Goal: Information Seeking & Learning: Learn about a topic

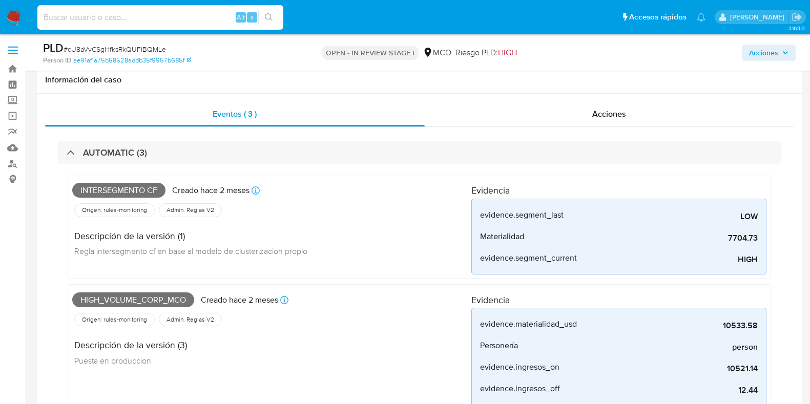
select select "10"
click at [199, 14] on input at bounding box center [160, 17] width 246 height 13
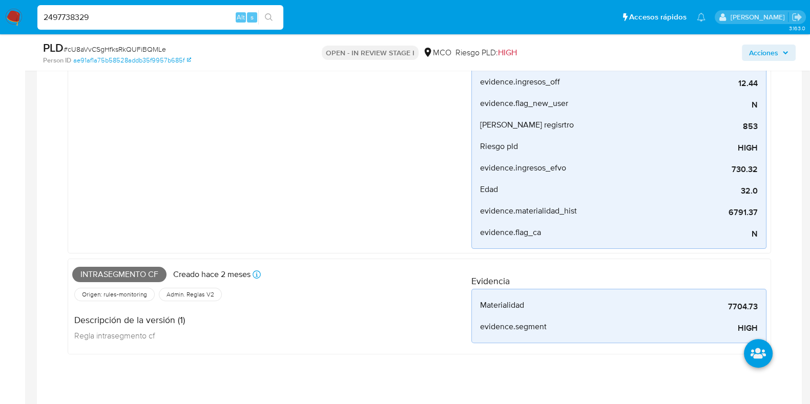
type input "2497738329"
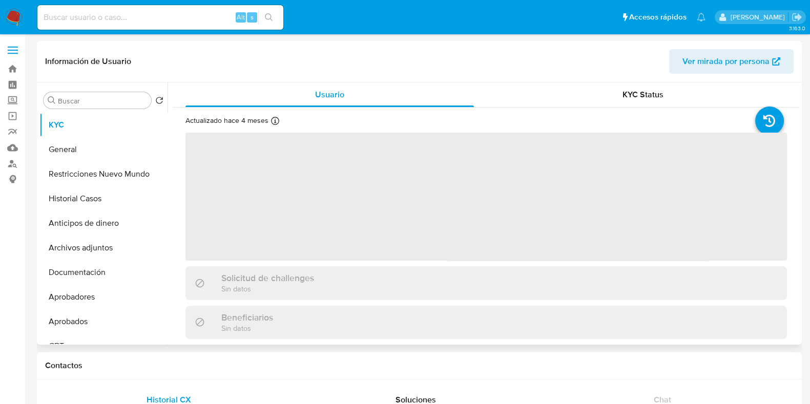
select select "10"
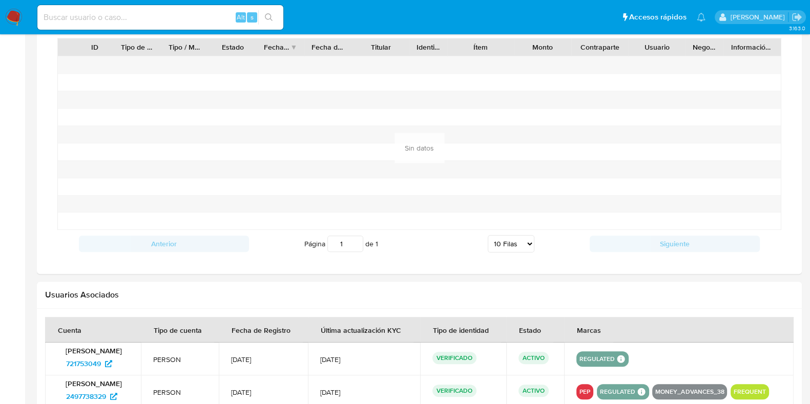
scroll to position [862, 0]
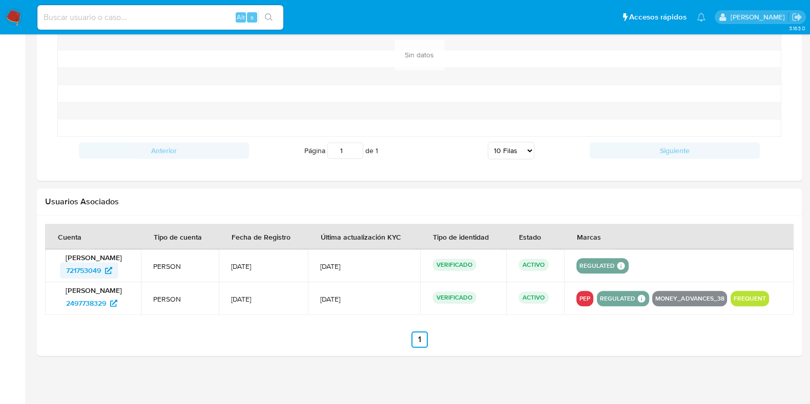
click at [80, 263] on span "721753049" at bounding box center [83, 270] width 35 height 16
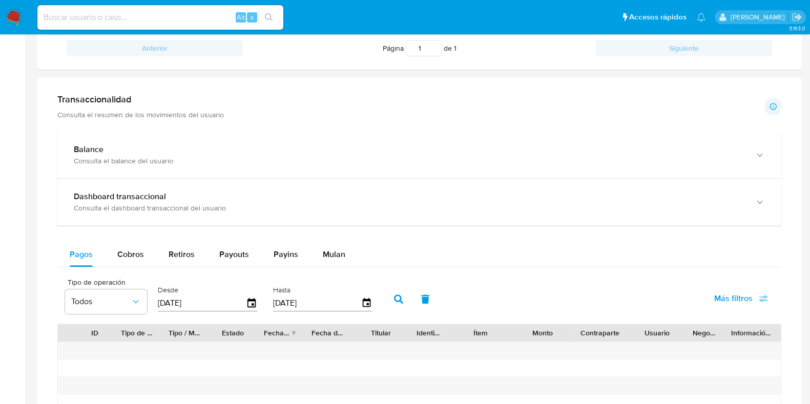
scroll to position [542, 0]
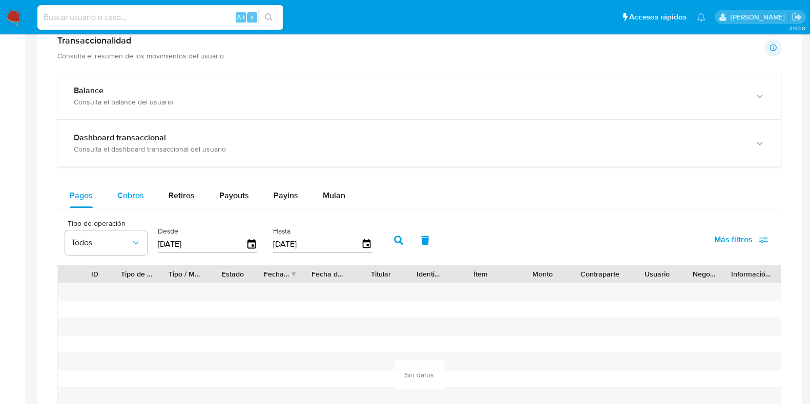
click at [127, 194] on span "Cobros" at bounding box center [130, 196] width 27 height 12
select select "10"
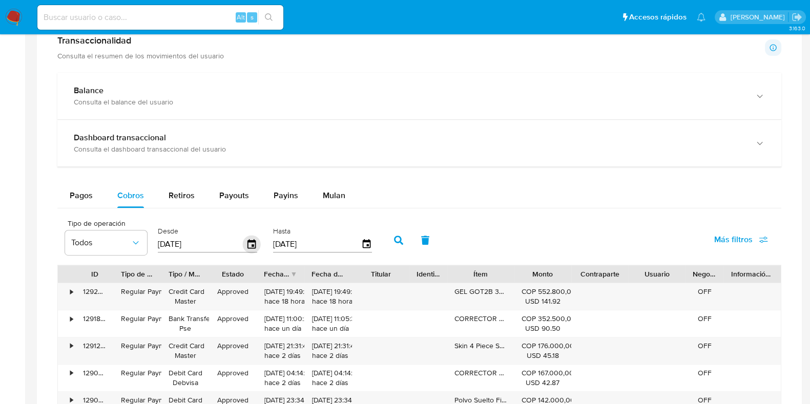
click at [251, 242] on icon "button" at bounding box center [252, 245] width 18 height 18
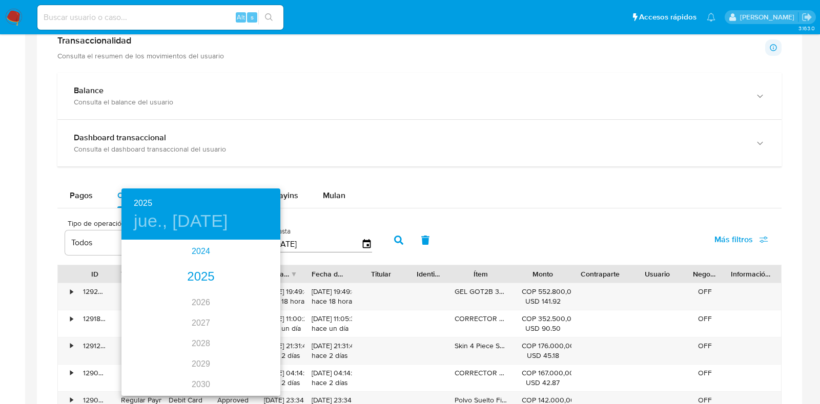
click at [206, 247] on div "2024" at bounding box center [200, 251] width 159 height 20
click at [154, 372] on div "oct." at bounding box center [147, 376] width 53 height 38
type input "29/10/2024"
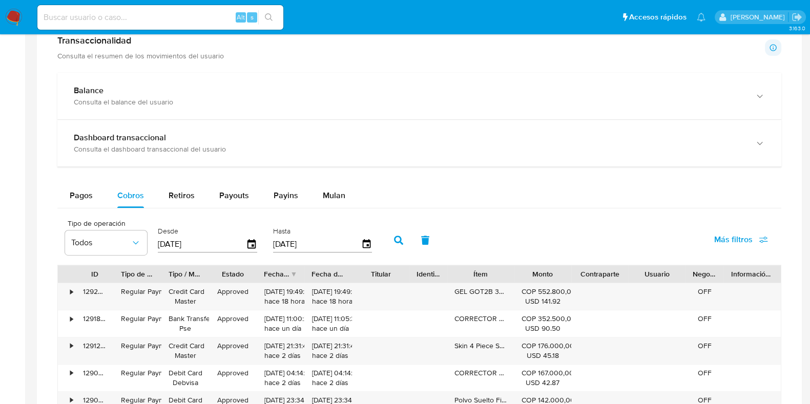
click at [396, 244] on button "button" at bounding box center [398, 240] width 27 height 25
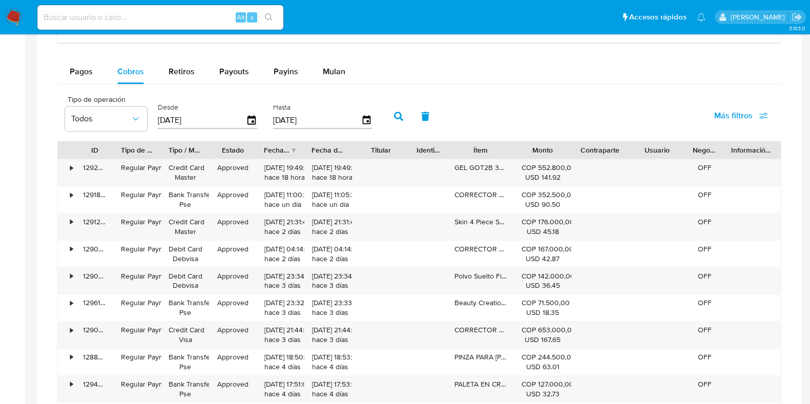
scroll to position [670, 0]
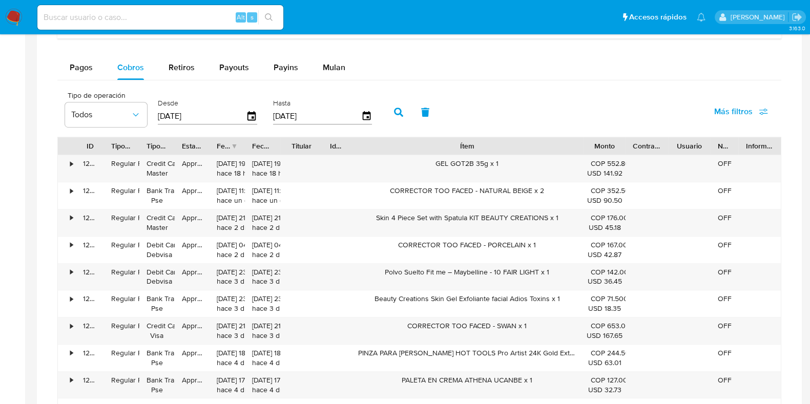
drag, startPoint x: 513, startPoint y: 143, endPoint x: 679, endPoint y: 148, distance: 166.0
click at [679, 148] on div "ID Tipo de operación Tipo / Método Estado Fecha de creación Fecha de aprobación…" at bounding box center [419, 145] width 723 height 17
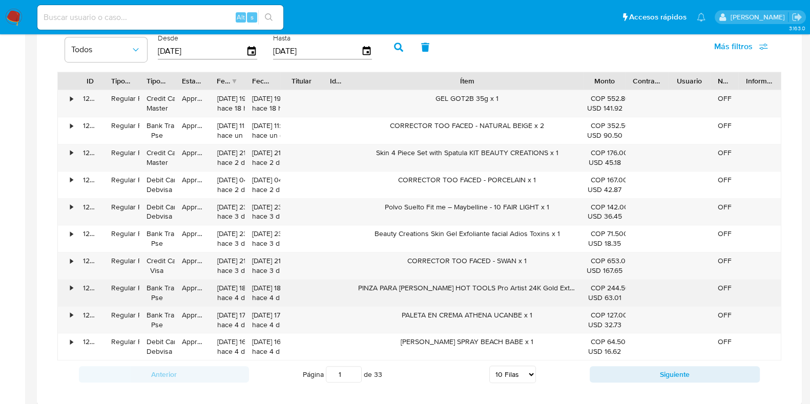
scroll to position [735, 0]
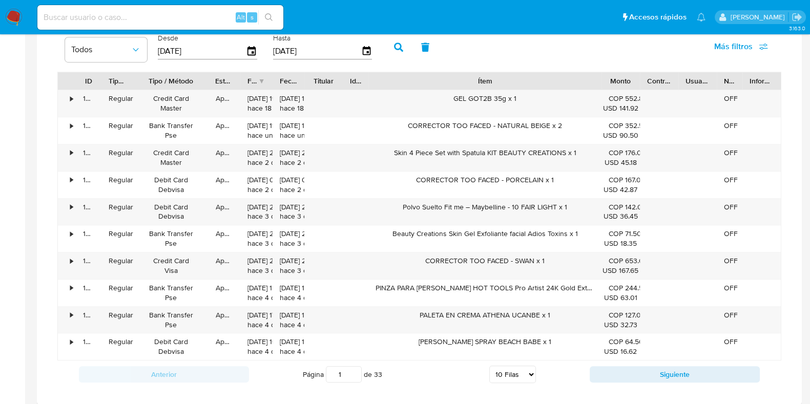
drag, startPoint x: 174, startPoint y: 73, endPoint x: 209, endPoint y: 80, distance: 35.7
click at [209, 80] on div at bounding box center [208, 80] width 18 height 17
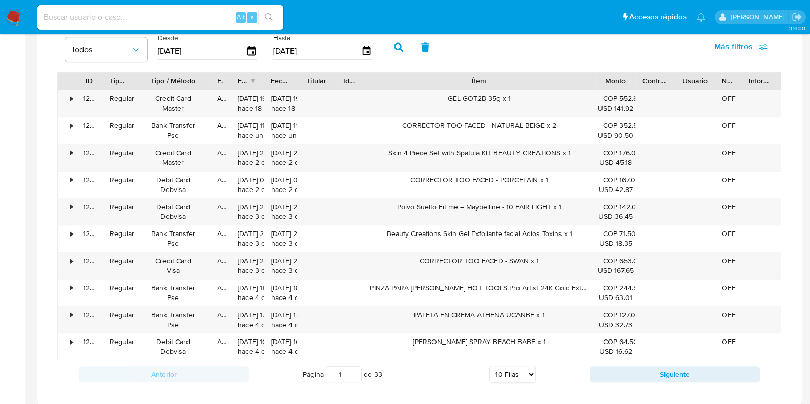
drag, startPoint x: 259, startPoint y: 79, endPoint x: 220, endPoint y: 88, distance: 39.9
click at [221, 88] on div at bounding box center [230, 80] width 18 height 17
click at [220, 88] on div at bounding box center [225, 80] width 18 height 17
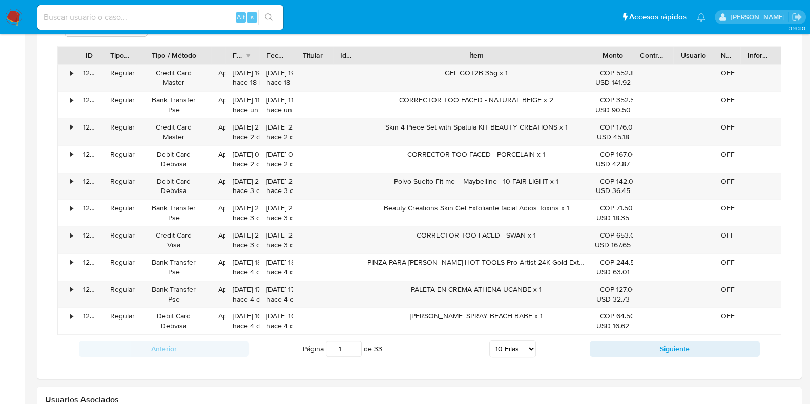
scroll to position [760, 0]
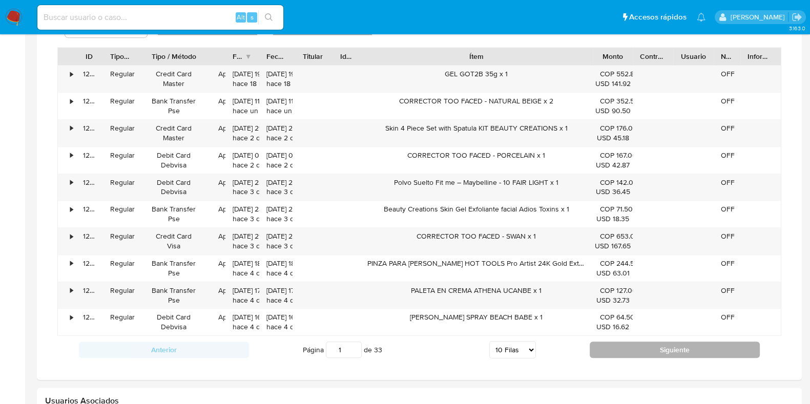
click at [651, 344] on button "Siguiente" at bounding box center [675, 350] width 170 height 16
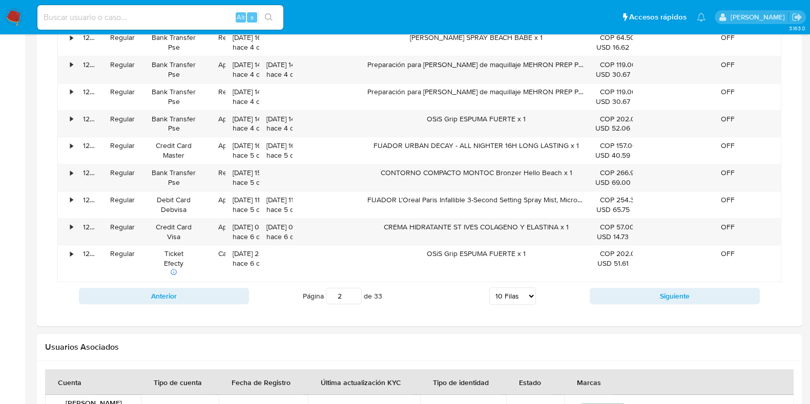
scroll to position [824, 0]
click at [645, 283] on div "Anterior Página 2 de 33 5 Filas 10 Filas 20 Filas 25 Filas 50 Filas 100 Filas S…" at bounding box center [419, 296] width 724 height 28
click at [642, 288] on button "Siguiente" at bounding box center [675, 295] width 170 height 16
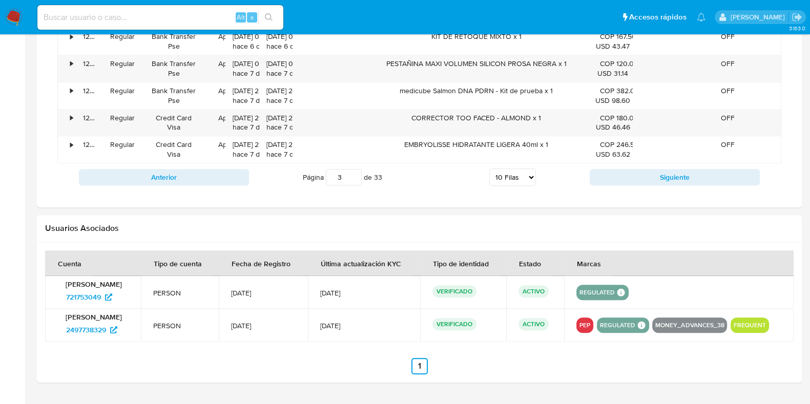
scroll to position [952, 0]
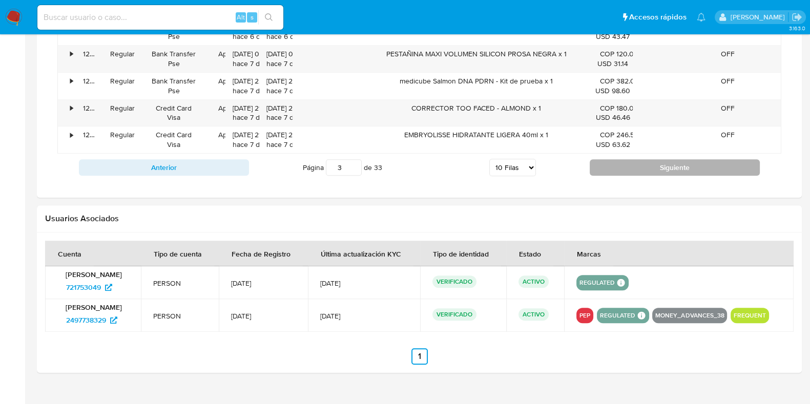
click at [660, 169] on button "Siguiente" at bounding box center [675, 167] width 170 height 16
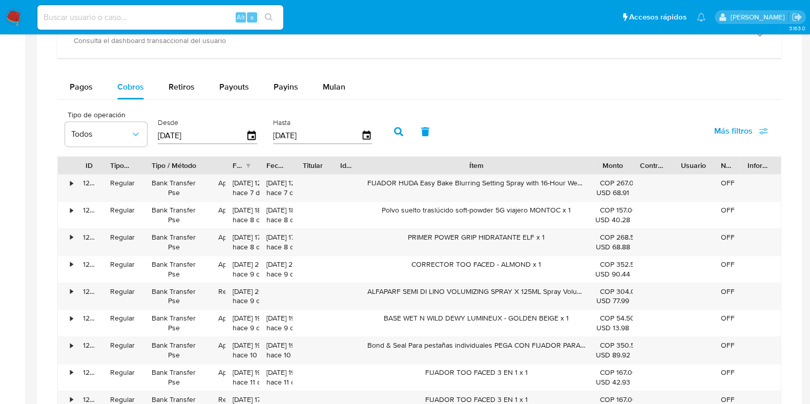
scroll to position [632, 0]
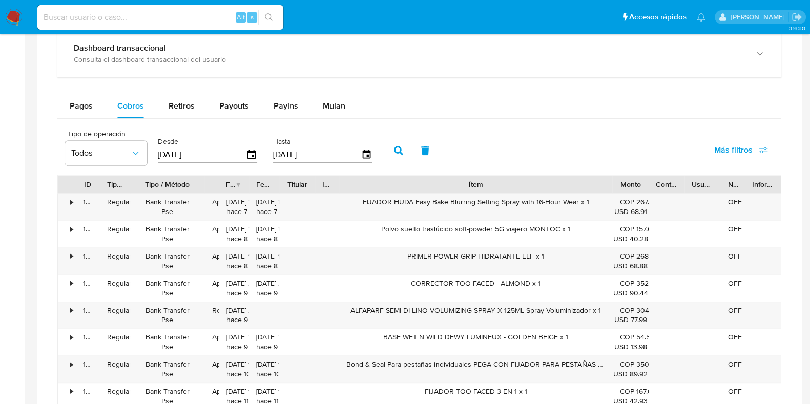
drag, startPoint x: 603, startPoint y: 178, endPoint x: 632, endPoint y: 183, distance: 29.1
click at [632, 183] on div "ID Tipo de operación Tipo / Método Estado Fecha de creación Fecha de aprobación…" at bounding box center [419, 184] width 723 height 17
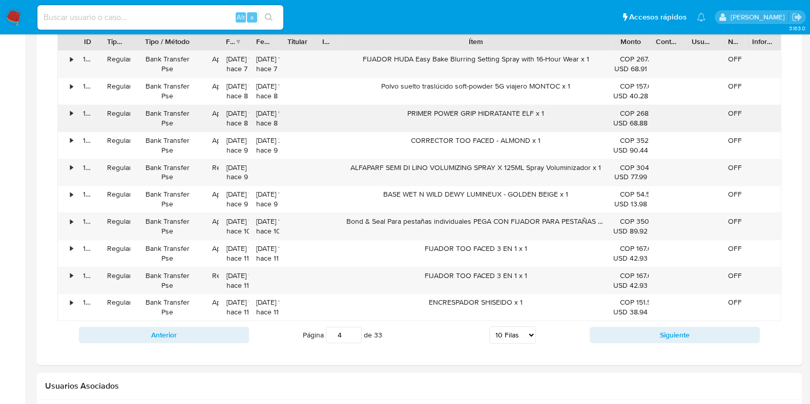
scroll to position [773, 0]
click at [647, 328] on button "Siguiente" at bounding box center [675, 336] width 170 height 16
type input "5"
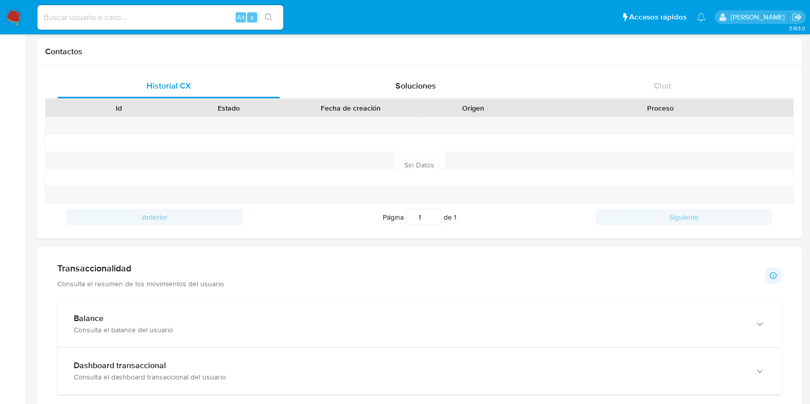
scroll to position [0, 0]
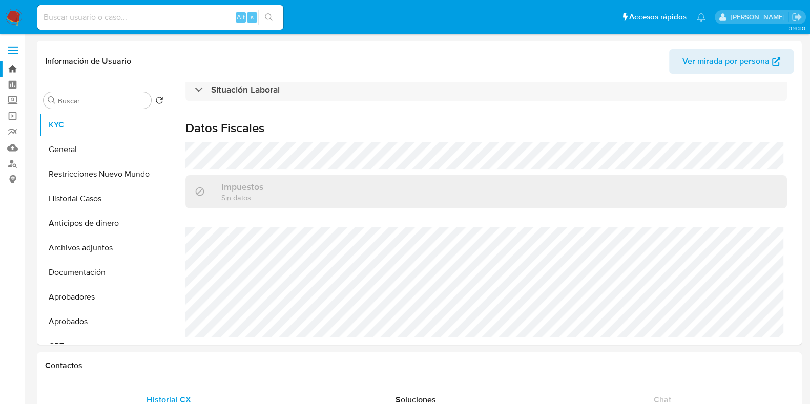
click at [12, 66] on link "Bandeja" at bounding box center [61, 69] width 122 height 16
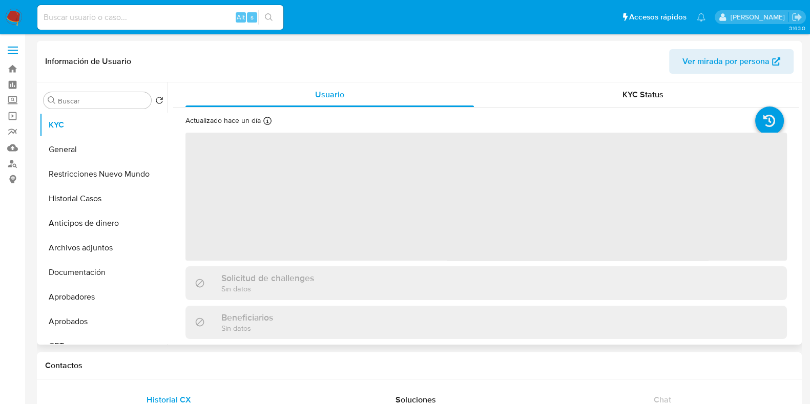
select select "10"
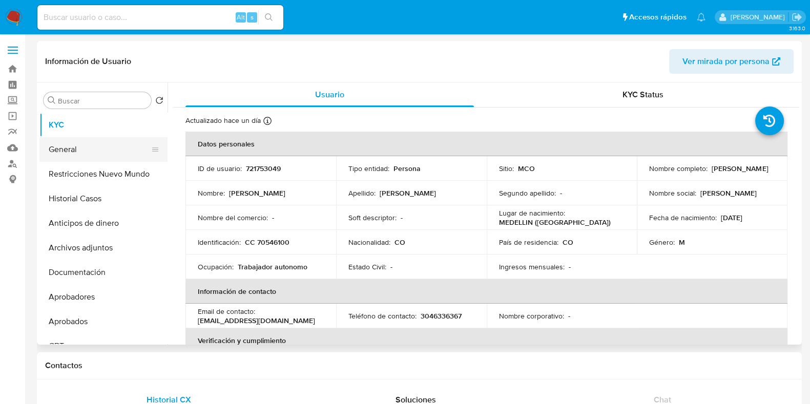
click at [64, 161] on button "General" at bounding box center [99, 149] width 120 height 25
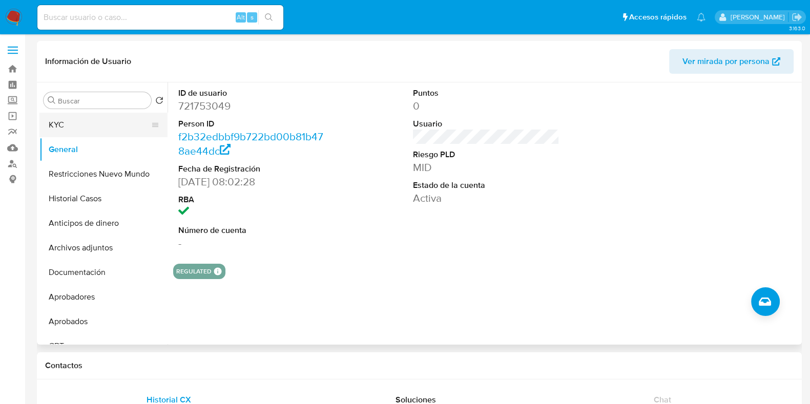
click at [66, 129] on button "KYC" at bounding box center [99, 125] width 120 height 25
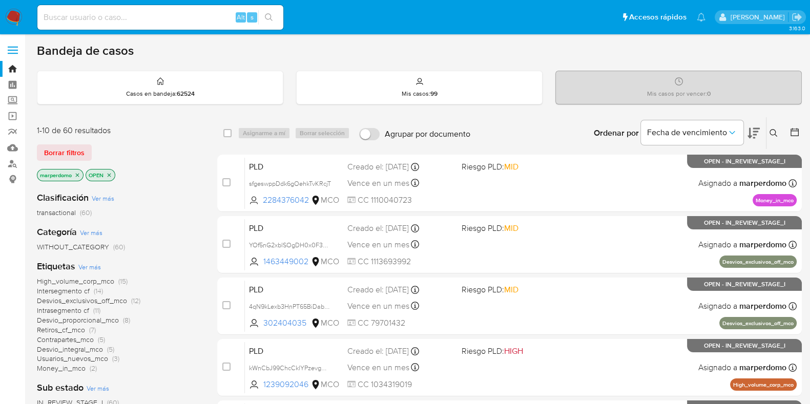
click at [71, 214] on span "transactional" at bounding box center [56, 212] width 39 height 10
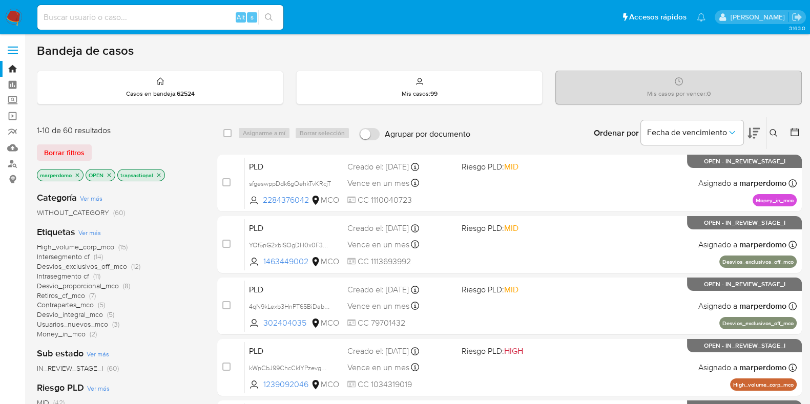
click at [98, 248] on span "High_volume_corp_mco" at bounding box center [75, 247] width 77 height 10
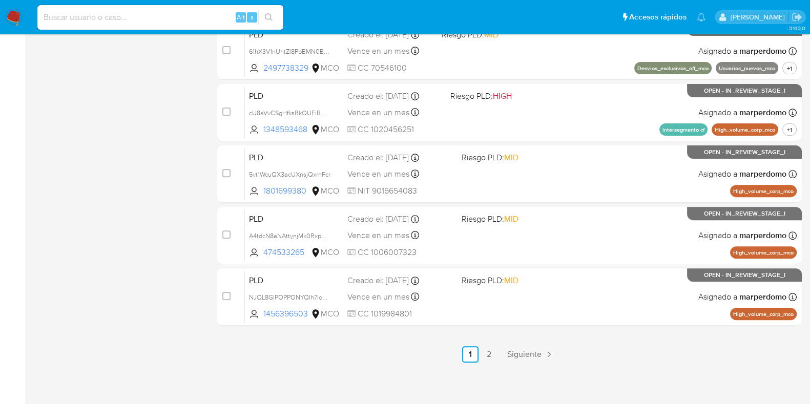
scroll to position [440, 0]
click at [488, 358] on link "2" at bounding box center [488, 354] width 16 height 16
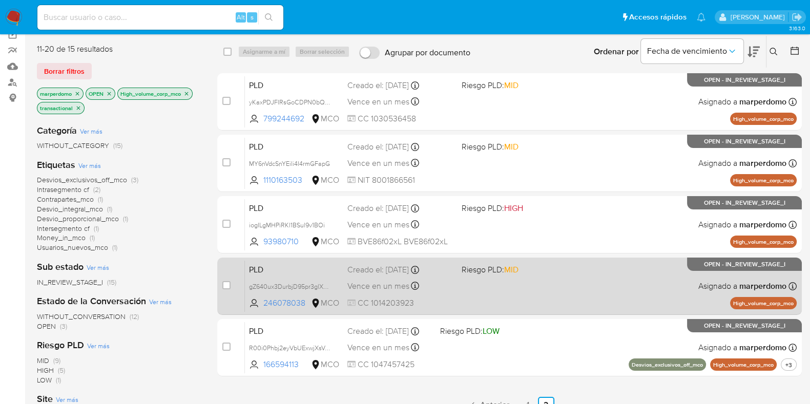
scroll to position [64, 0]
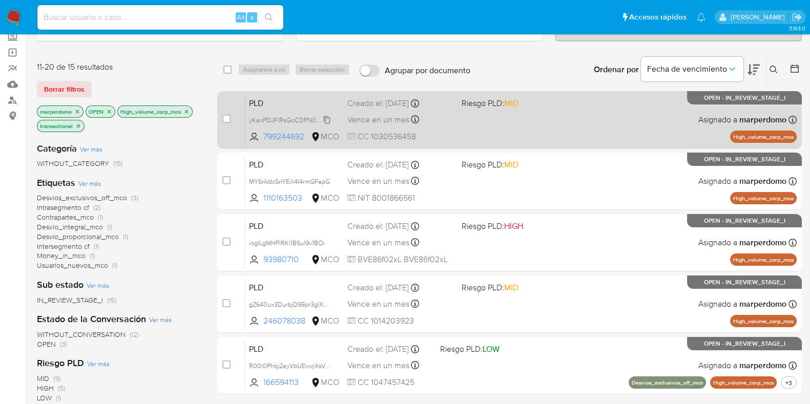
click at [327, 115] on span "yKaxPDJFIRsGoCDPN0bQ5hmZ" at bounding box center [295, 119] width 92 height 11
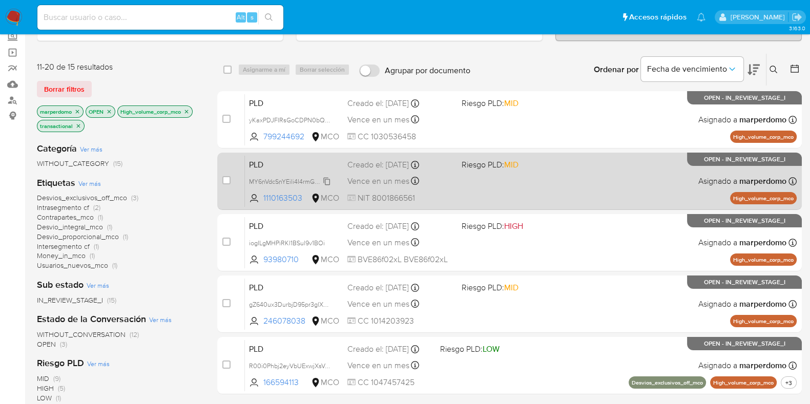
click at [326, 182] on span "MY6nVdcSnYEili4I4rmGFapG" at bounding box center [289, 180] width 81 height 11
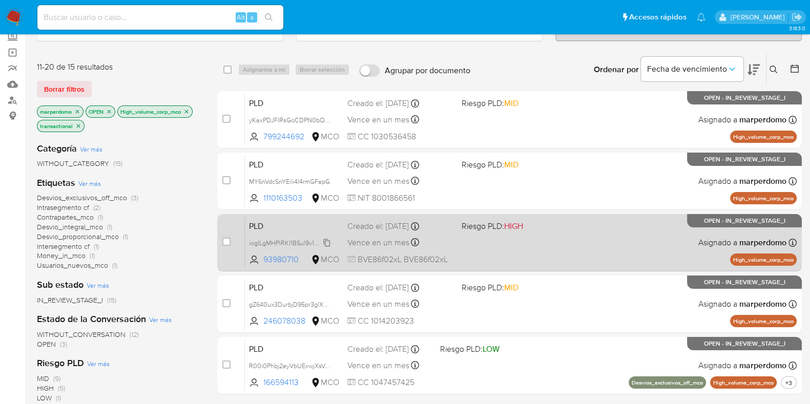
click at [325, 239] on icon at bounding box center [327, 243] width 7 height 8
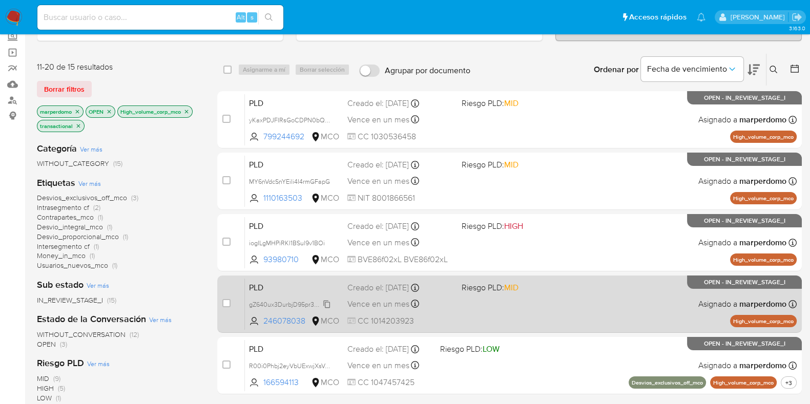
click at [329, 303] on span "gZ640ux3DurbjD95pr3glXDA" at bounding box center [290, 303] width 83 height 11
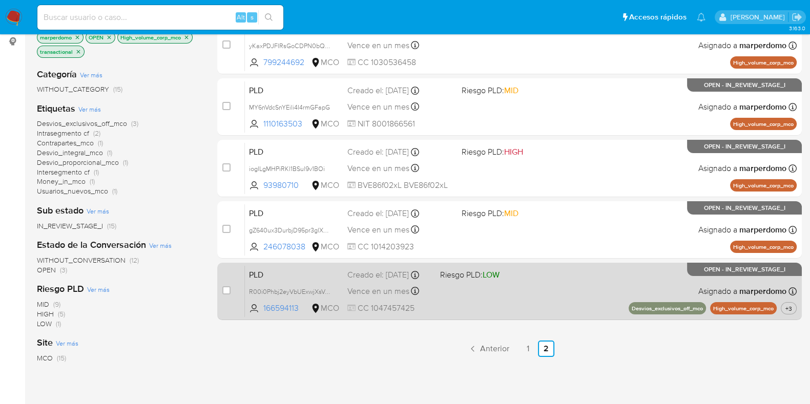
scroll to position [143, 0]
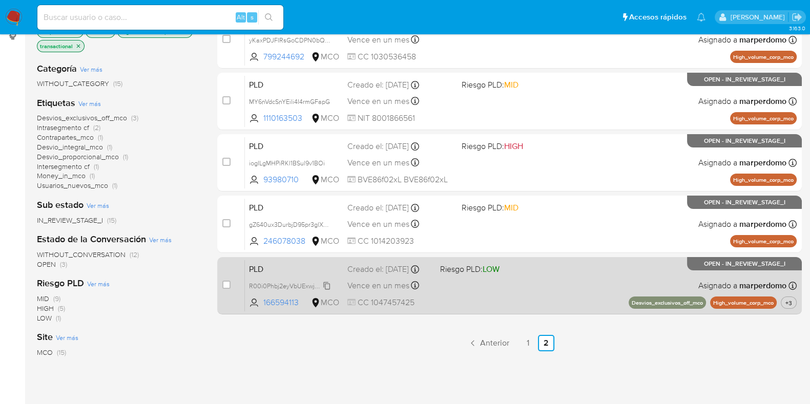
click at [328, 287] on span "R00i0Phbj2eyVbUExwjXsVg3" at bounding box center [290, 285] width 83 height 11
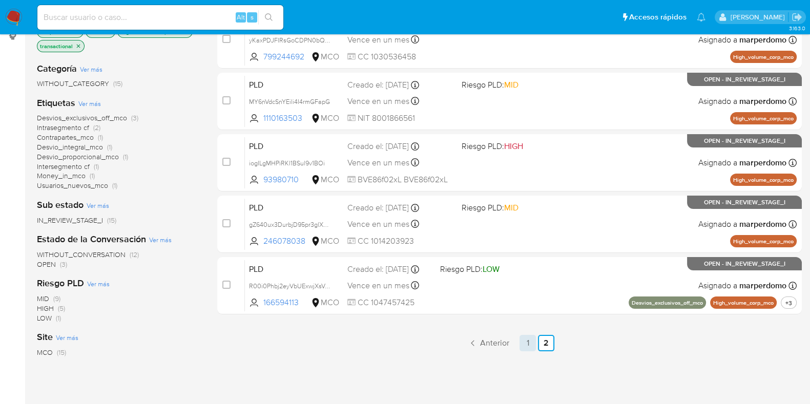
click at [528, 344] on link "1" at bounding box center [527, 343] width 16 height 16
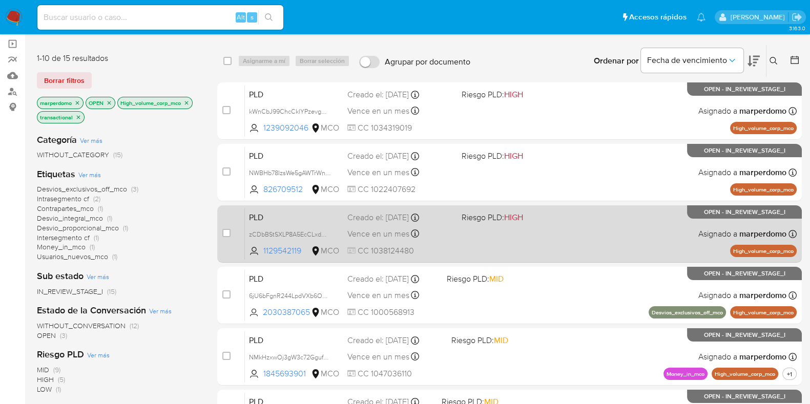
scroll to position [78, 0]
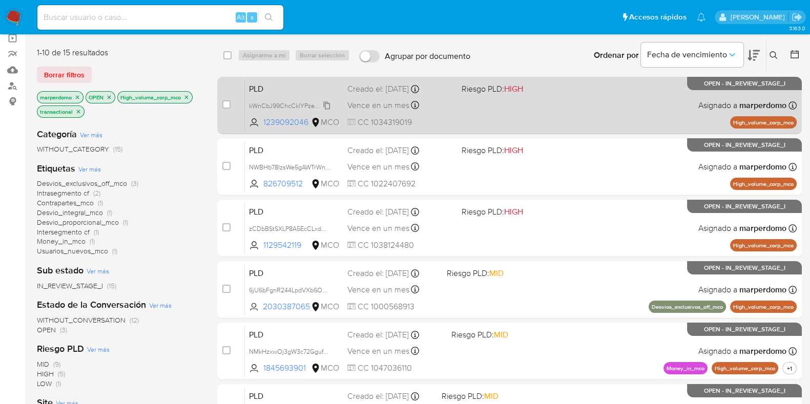
click at [329, 104] on span "kWnCbJ99ChcCklYPzevgN1f1" at bounding box center [290, 104] width 82 height 11
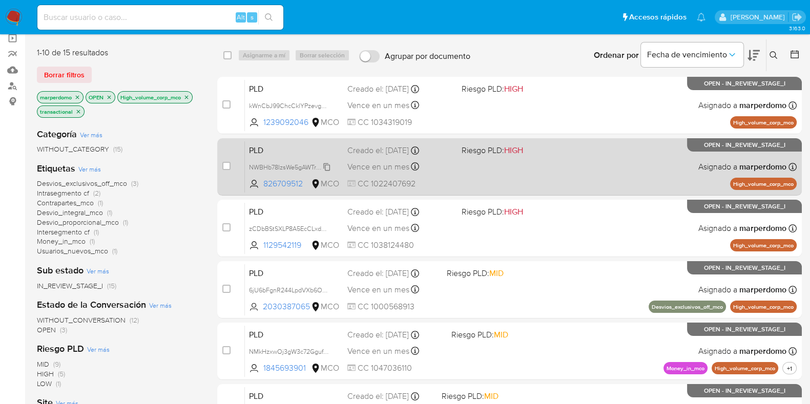
click at [328, 163] on span "NWBHb78IzsWe5gAWTrWnK6r1" at bounding box center [293, 166] width 88 height 11
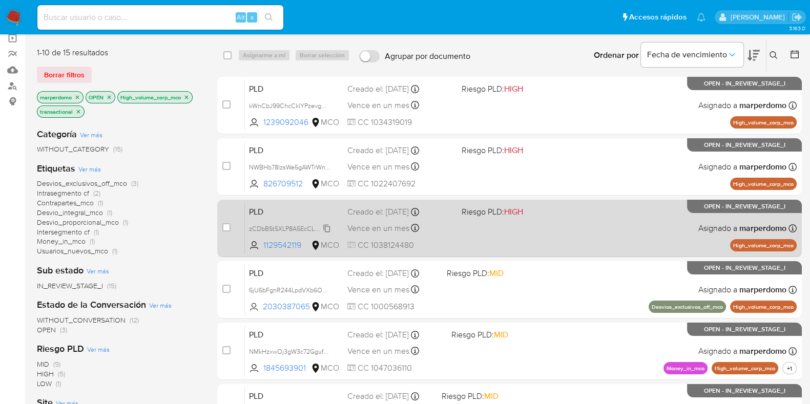
click at [325, 226] on span "zCDbBStSXLP8A5EcCLxdOVja" at bounding box center [292, 227] width 87 height 11
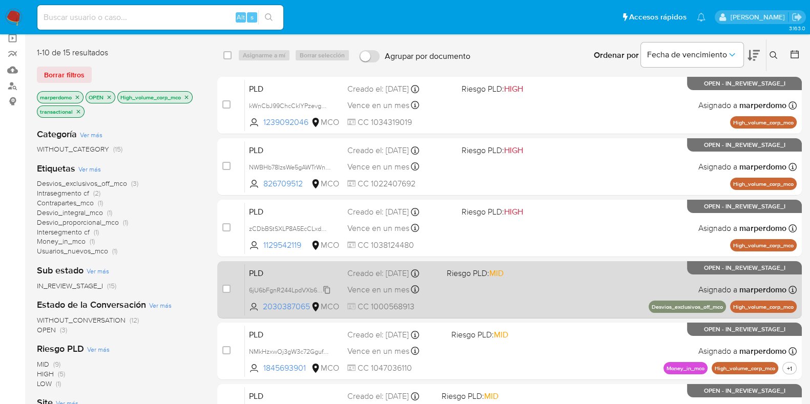
click at [328, 294] on span "6jU6bFgnR244LpdVXb6OZsPf" at bounding box center [291, 289] width 85 height 11
click at [327, 292] on span "6jU6bFgnR244LpdVXb6OZsPf" at bounding box center [291, 289] width 85 height 11
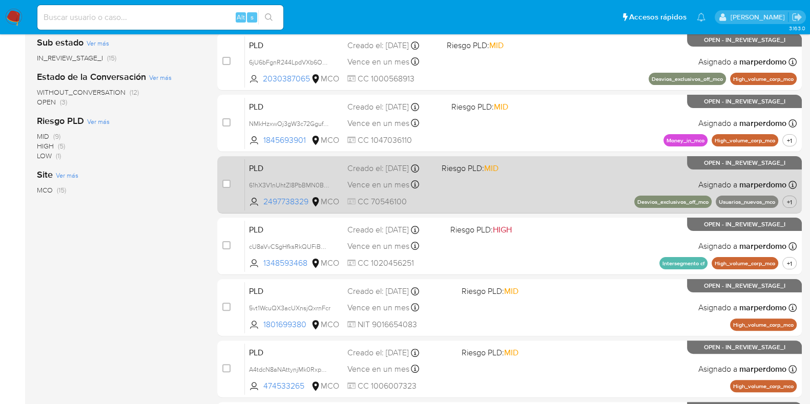
scroll to position [308, 0]
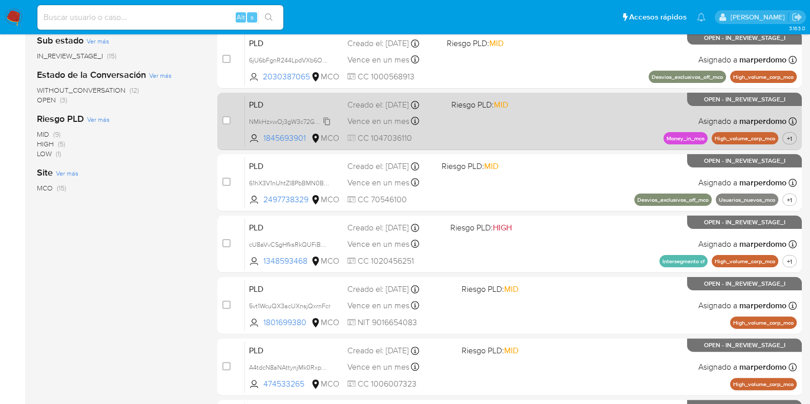
click at [327, 121] on span "NMkHzxwOj3gW3c72GgufZq8U" at bounding box center [294, 120] width 90 height 11
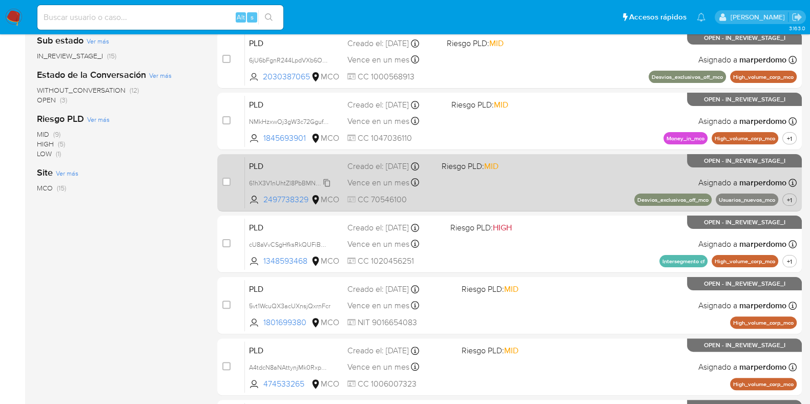
click at [326, 188] on span "61hX3V1nUhtZl8PbBMN0BZwr" at bounding box center [291, 182] width 85 height 11
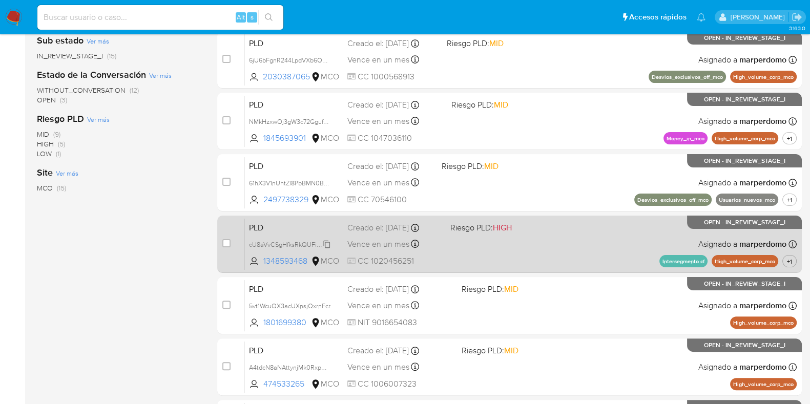
click at [325, 243] on span "cU8aVvCSgHfksRkQUFiBQMLe" at bounding box center [293, 243] width 89 height 11
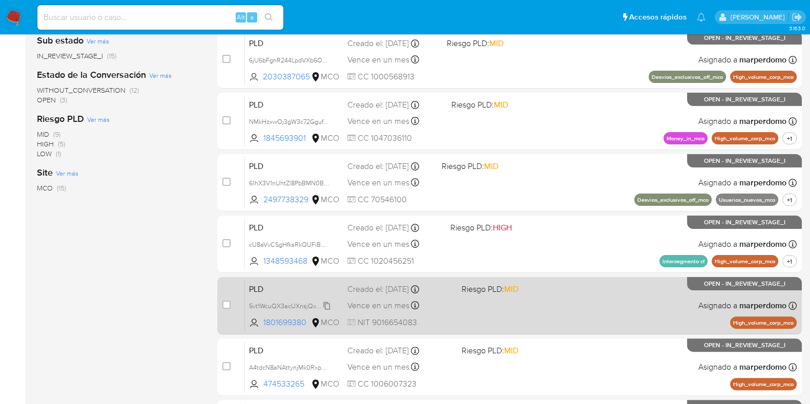
click at [324, 308] on span "5vt1WcuQX3acUXnsjQxrnFcr" at bounding box center [289, 305] width 81 height 11
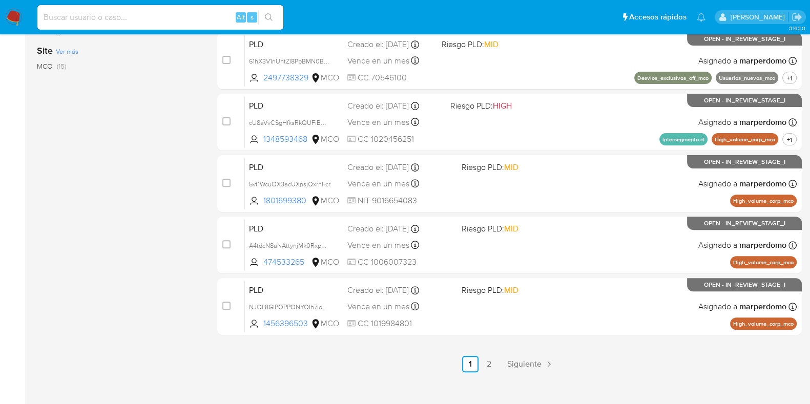
scroll to position [431, 0]
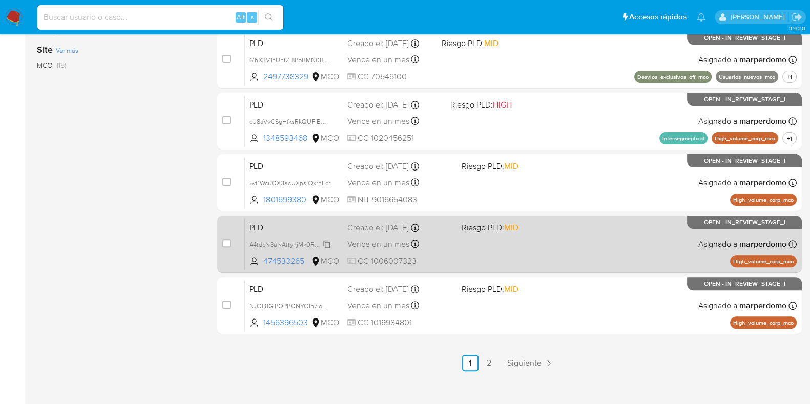
click at [327, 242] on span "A4tdcN8aNAttynjMk0RxpHX6" at bounding box center [291, 243] width 85 height 11
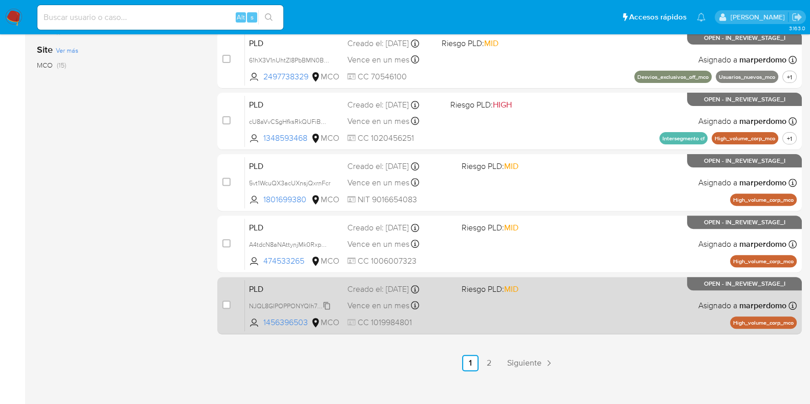
click at [328, 305] on span "NJQL8GIPOPPONYQIh7loCfdb" at bounding box center [292, 305] width 87 height 11
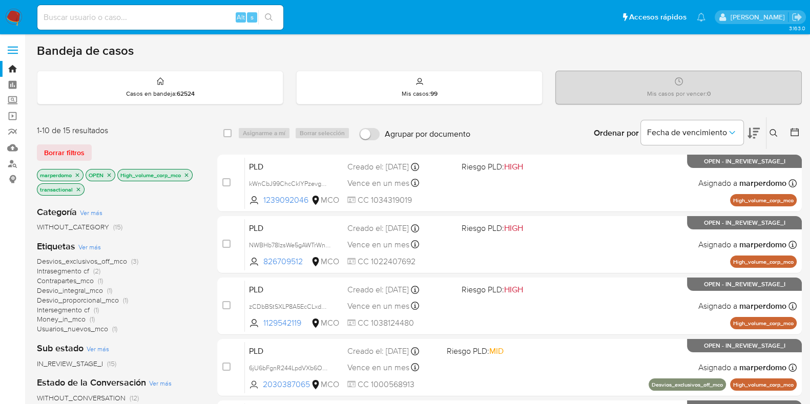
scroll to position [0, 0]
click at [187, 174] on icon "close-filter" at bounding box center [186, 175] width 6 height 6
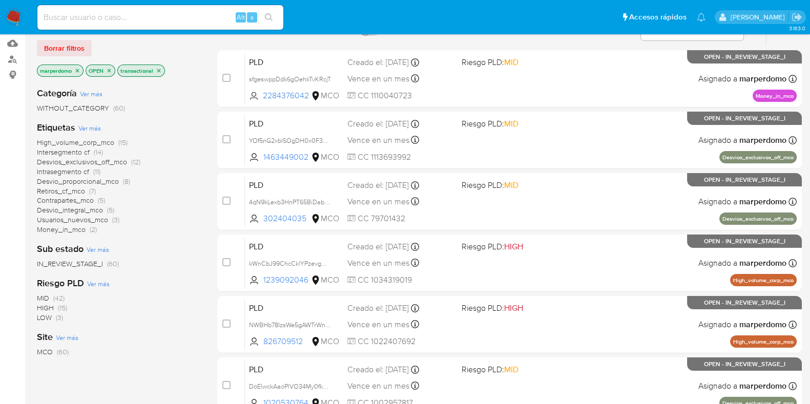
scroll to position [104, 0]
click at [69, 153] on span "Intersegmento cf" at bounding box center [63, 152] width 53 height 10
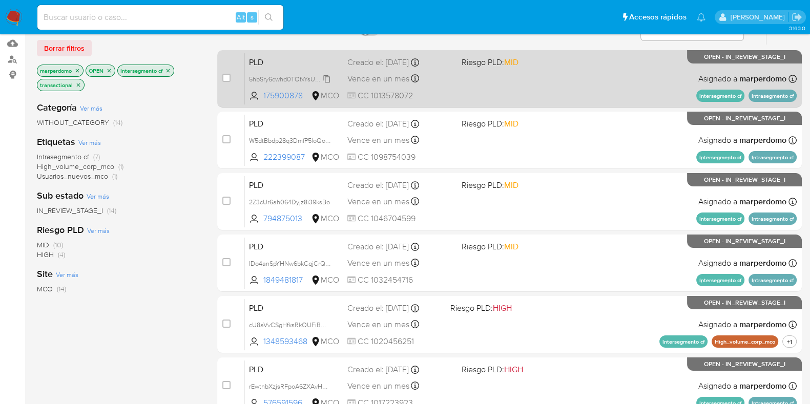
click at [329, 77] on span "5hbSry6cwhd0TOfxYsU38Mkk" at bounding box center [291, 78] width 85 height 11
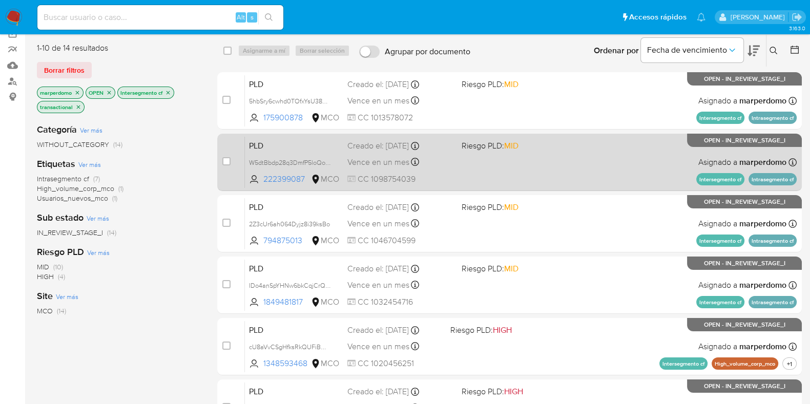
scroll to position [64, 0]
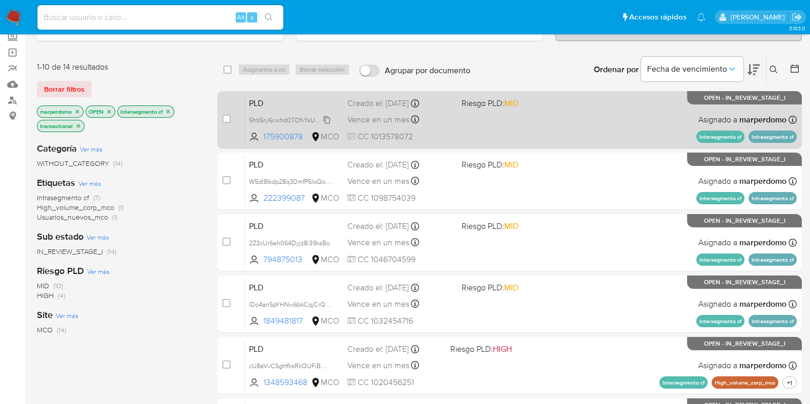
click at [328, 120] on span "5hbSry6cwhd0TOfxYsU38Mkk" at bounding box center [291, 119] width 85 height 11
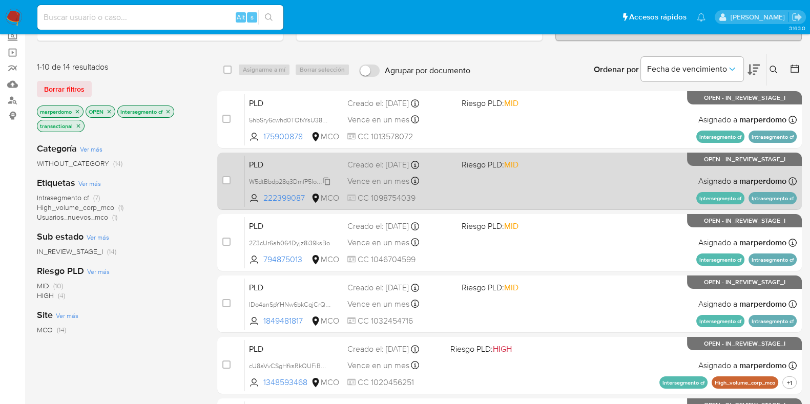
click at [325, 178] on span "W5dtBbdp28q3DmfP5loQoNR8" at bounding box center [293, 180] width 89 height 11
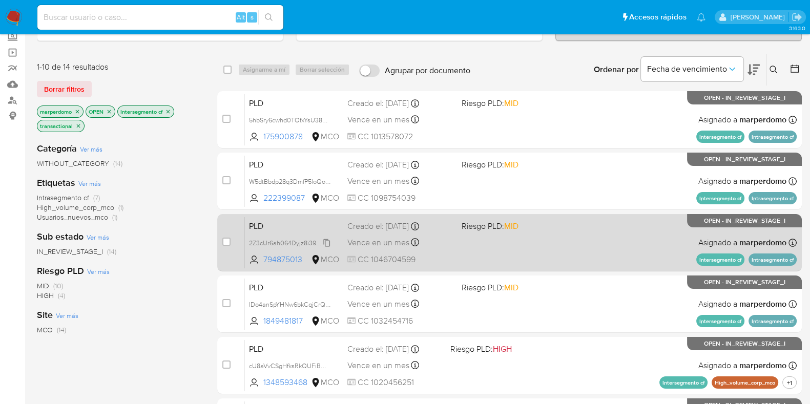
click at [327, 238] on span "2Z3cUr6ah064Dyjz8i39ksBo" at bounding box center [289, 242] width 81 height 11
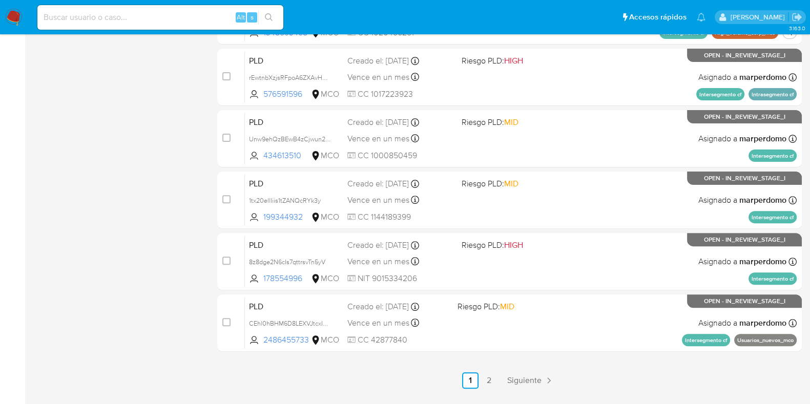
scroll to position [440, 0]
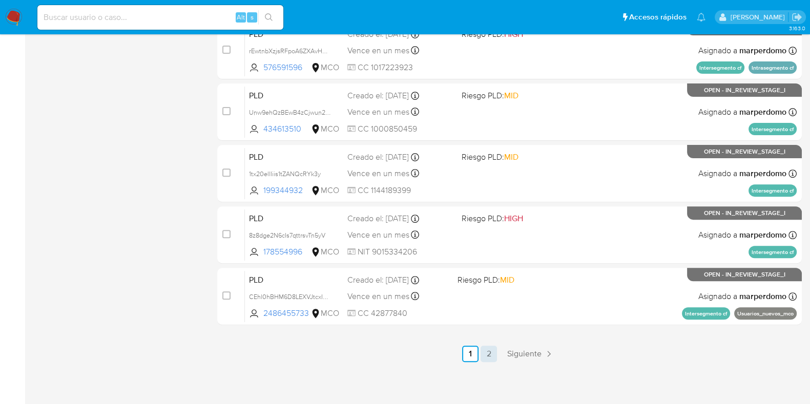
click at [487, 352] on link "2" at bounding box center [488, 354] width 16 height 16
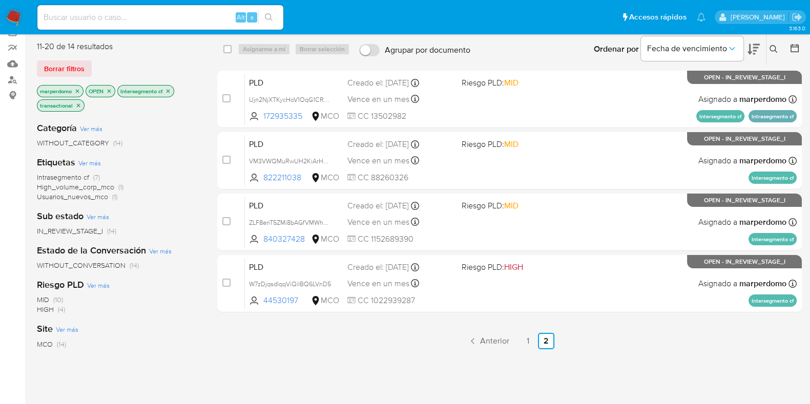
scroll to position [83, 0]
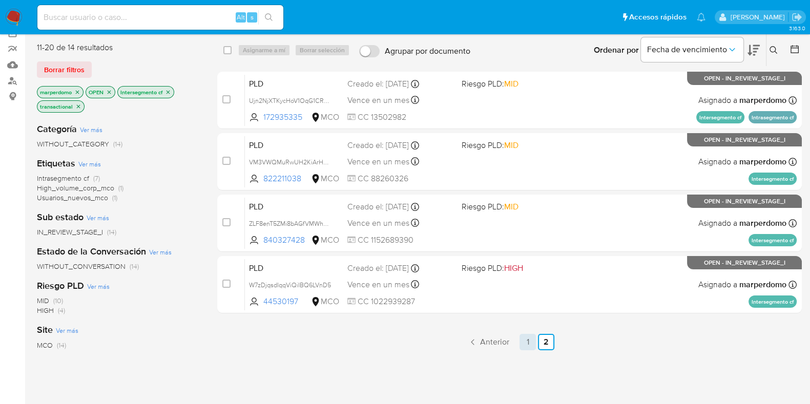
click at [528, 337] on link "1" at bounding box center [527, 342] width 16 height 16
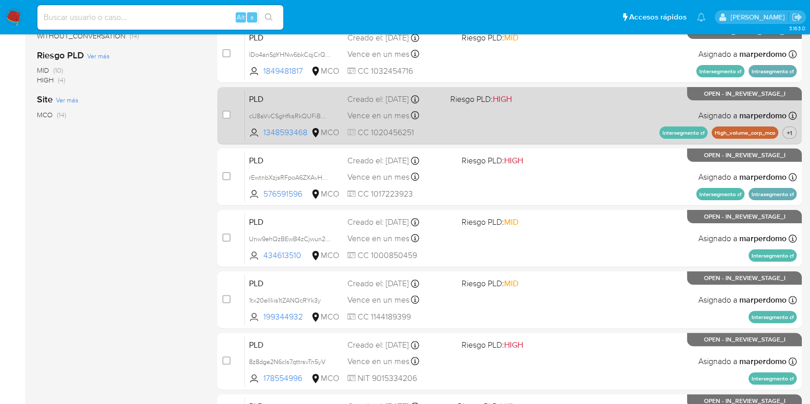
scroll to position [315, 0]
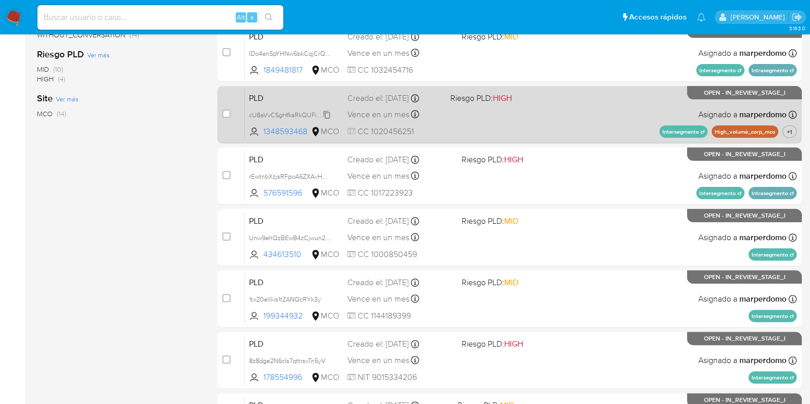
click at [326, 112] on span "cU8aVvCSgHfksRkQUFiBQMLe" at bounding box center [293, 114] width 89 height 11
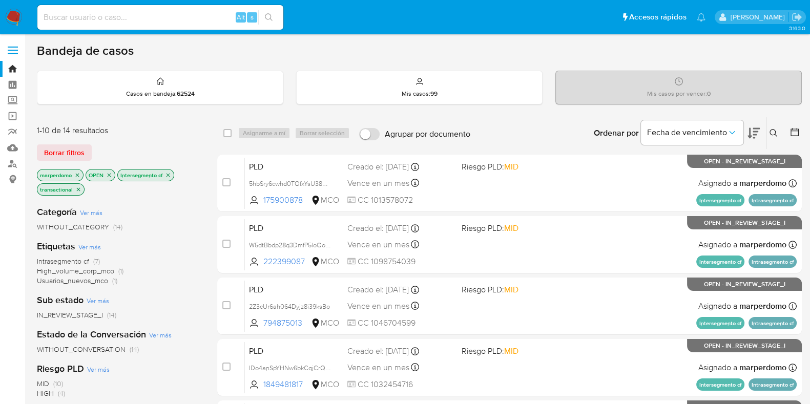
scroll to position [64, 0]
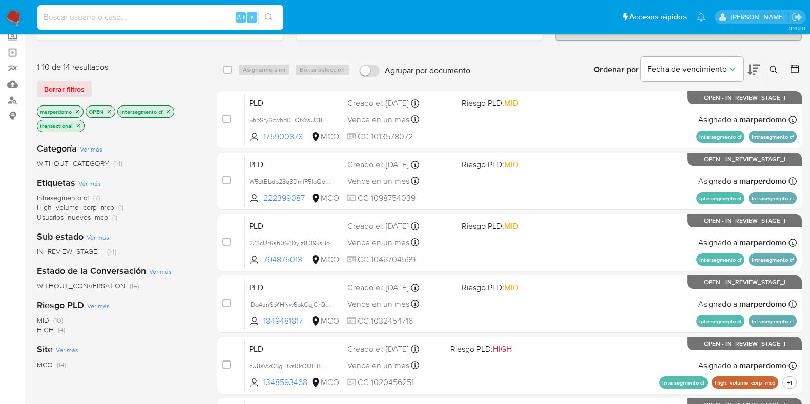
click at [208, 19] on input at bounding box center [160, 17] width 246 height 13
paste input "6jU6bFgnR244LpdVXb6OZsPf"
type input "6jU6bFgnR244LpdVXb6OZsPf"
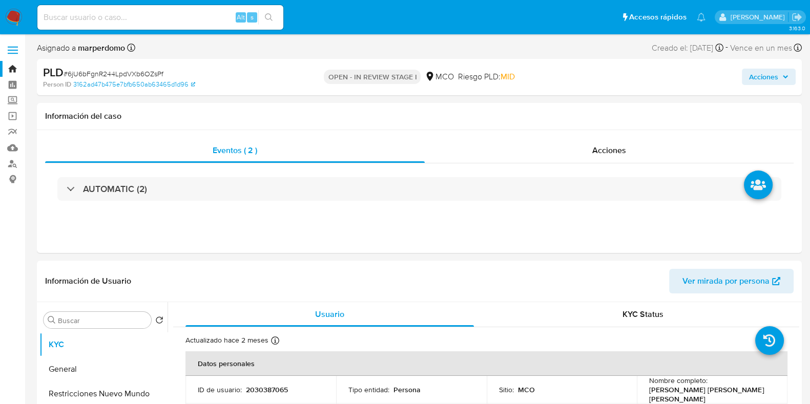
select select "10"
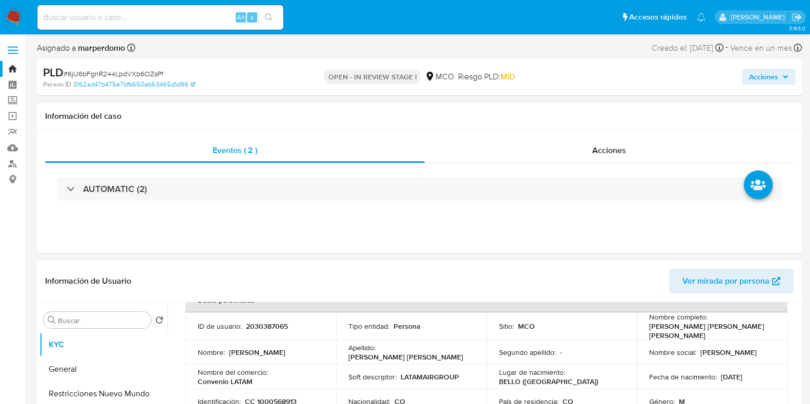
click at [264, 329] on td "ID de usuario : 2030387065" at bounding box center [260, 326] width 151 height 28
click at [269, 322] on p "2030387065" at bounding box center [267, 326] width 42 height 9
copy p "2030387065"
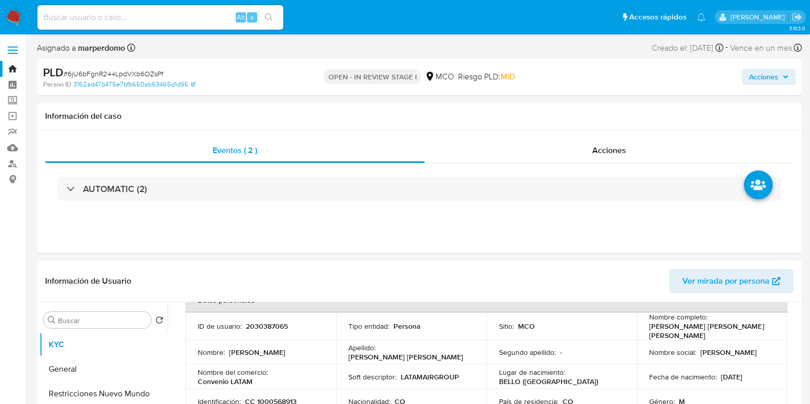
click at [185, 11] on input at bounding box center [160, 17] width 246 height 13
paste input "25sySN9uT6jCigfkWWOBfl1H"
type input "25sySN9uT6jCigfkWWOBfl1H"
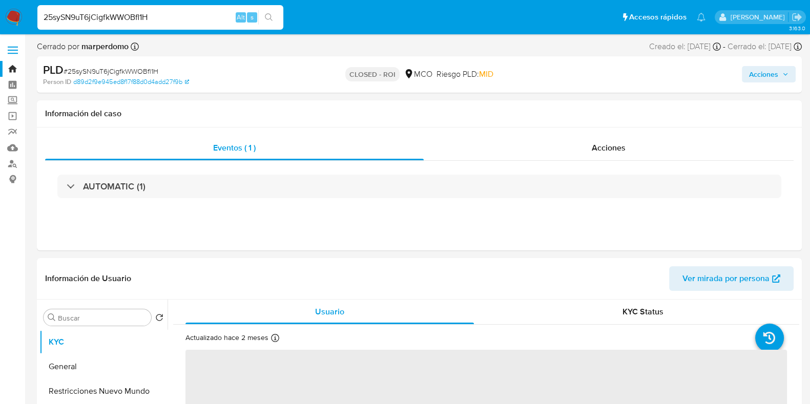
select select "10"
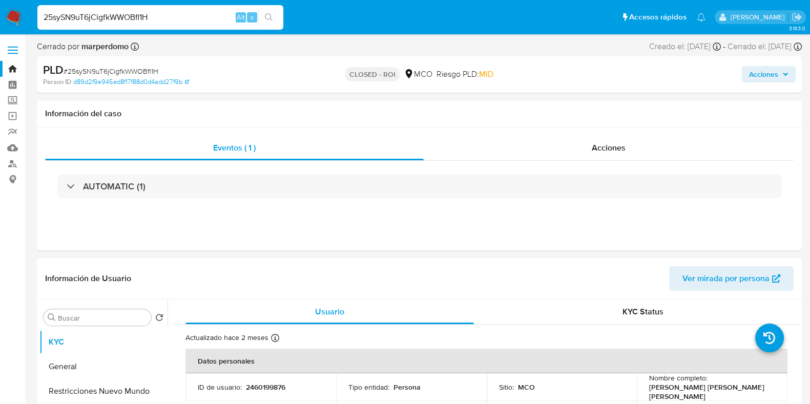
click at [211, 24] on input "25sySN9uT6jCigfkWWOBfl1H" at bounding box center [160, 17] width 246 height 13
click at [203, 16] on input "25sySN9uT6jCigfkWWOBfl1H" at bounding box center [160, 17] width 246 height 13
paste input "LSyJB6Xj8MuguCTqQvtTTgDh"
type input "LSyJB6Xj8MuguCTqQvtTTgDh"
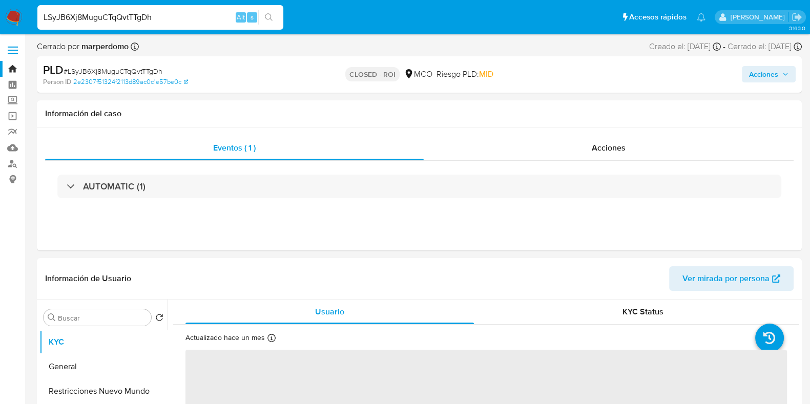
select select "10"
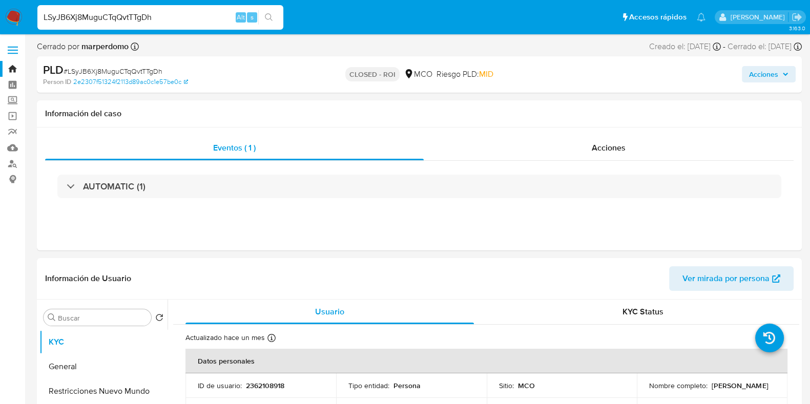
click at [210, 19] on input "LSyJB6Xj8MuguCTqQvtTTgDh" at bounding box center [160, 17] width 246 height 13
paste input "0SGLK8kH2zQ8yuahtHQSTLmt"
type input "0SGLK8kH2zQ8yuahtHQSTLmt"
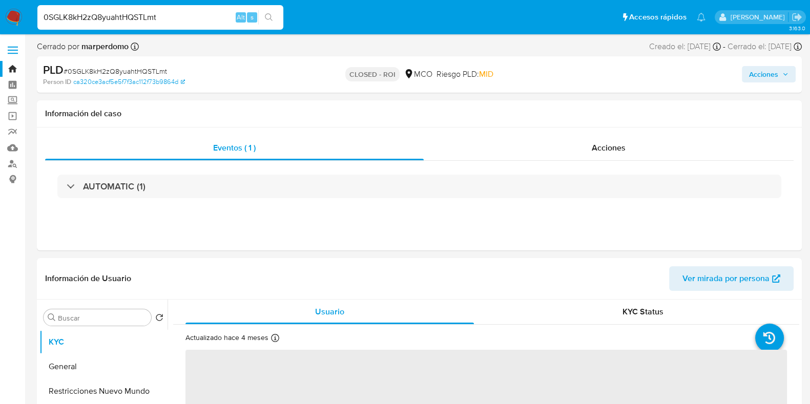
select select "10"
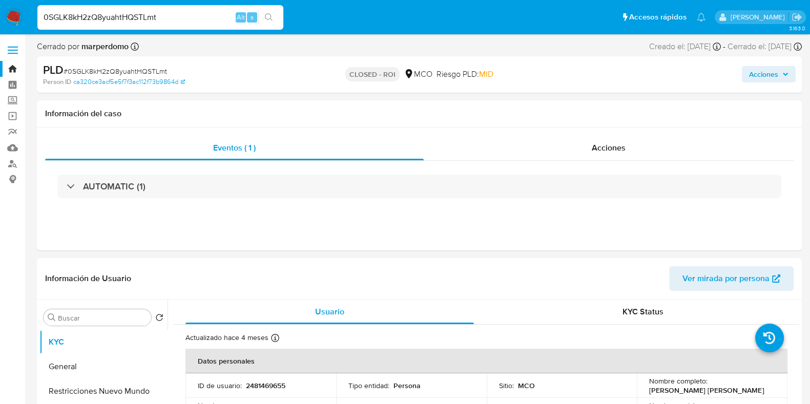
click at [181, 10] on div "0SGLK8kH2zQ8yuahtHQSTLmt Alt s" at bounding box center [160, 17] width 246 height 25
click at [177, 19] on input "0SGLK8kH2zQ8yuahtHQSTLmt" at bounding box center [160, 17] width 246 height 13
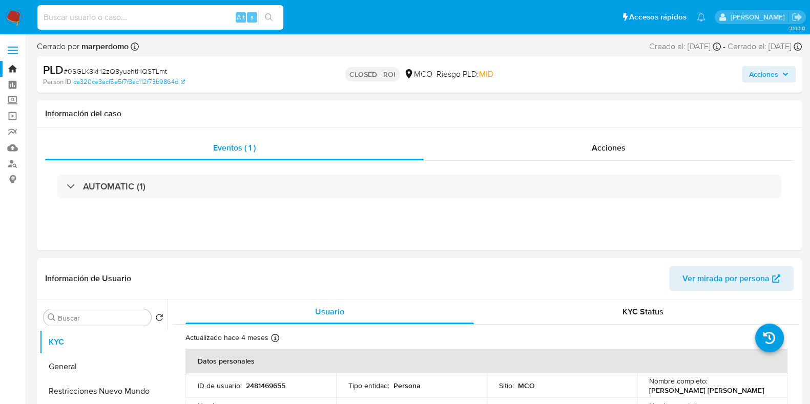
paste input "aanKrJkuFpaE4idZ46RwdJPq"
type input "aanKrJkuFpaE4idZ46RwdJPq"
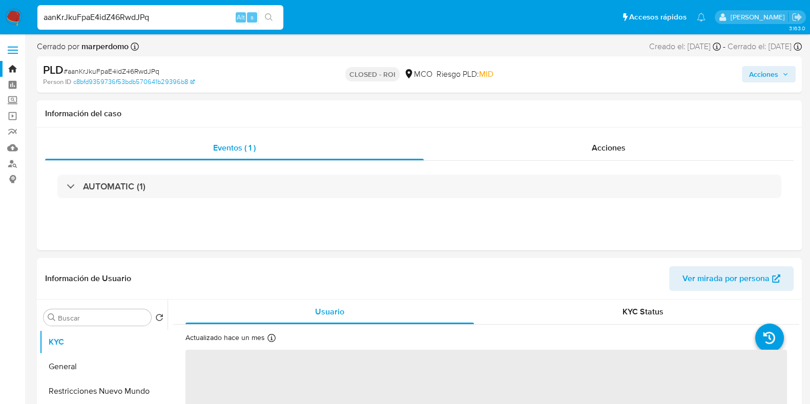
select select "10"
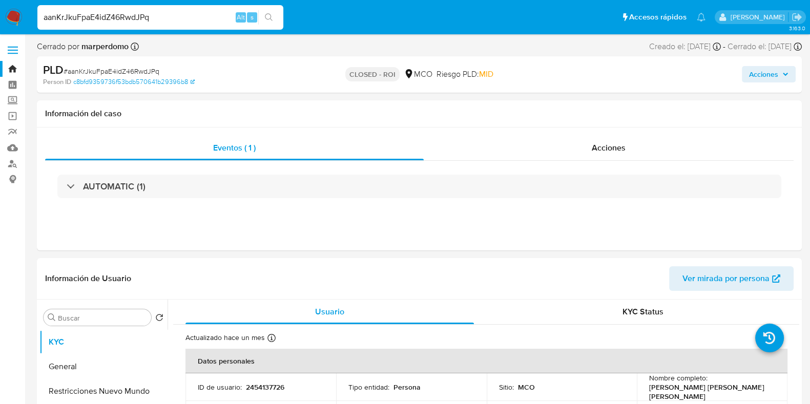
click at [184, 16] on input "aanKrJkuFpaE4idZ46RwdJPq" at bounding box center [160, 17] width 246 height 13
paste input "G1wmCkhbvi0YDEKawflIYyE5"
type input "G1wmCkhbvi0YDEKawflIYyE5"
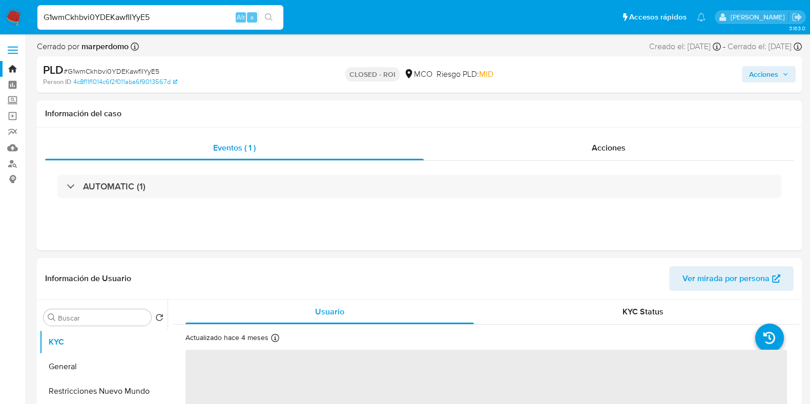
select select "10"
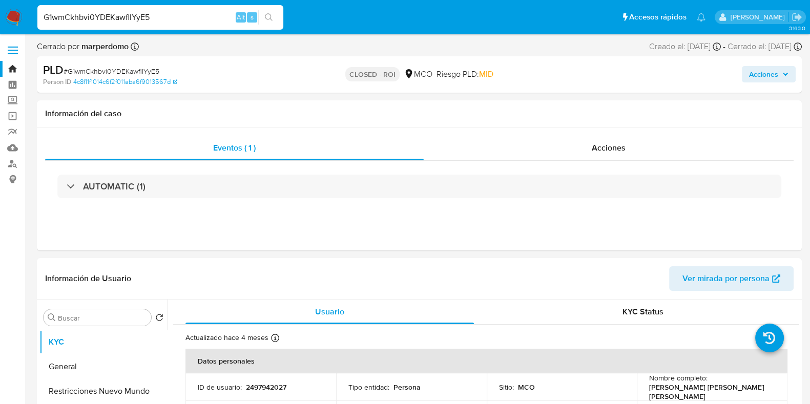
click at [114, 13] on input "G1wmCkhbvi0YDEKawflIYyE5" at bounding box center [160, 17] width 246 height 13
paste input "WTkZgmj3qHjdmh3KtxeNBh40"
type input "WTkZgmj3qHjdmh3KtxeNBh40"
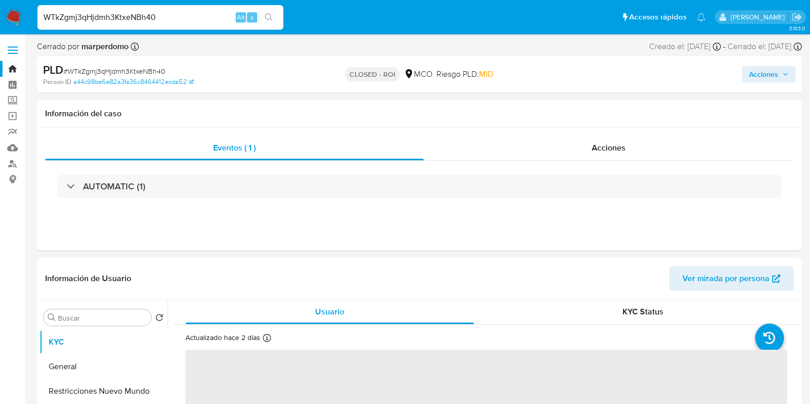
select select "10"
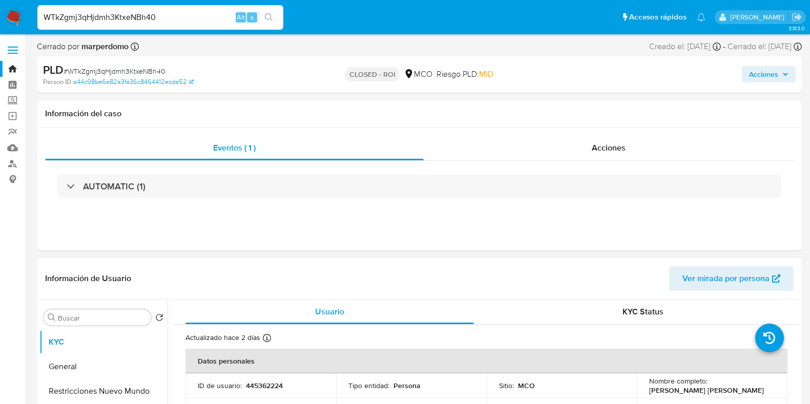
select select "10"
click at [187, 33] on nav "Pausado Ver notificaciones WTkZgmj3qHjdmh3KtxeNBh40 Alt s Accesos rápidos Presi…" at bounding box center [405, 17] width 810 height 34
click at [184, 22] on input "WTkZgmj3qHjdmh3KtxeNBh40" at bounding box center [160, 17] width 246 height 13
paste input "OA1xweu6tBwu8FgPykwRUn9J"
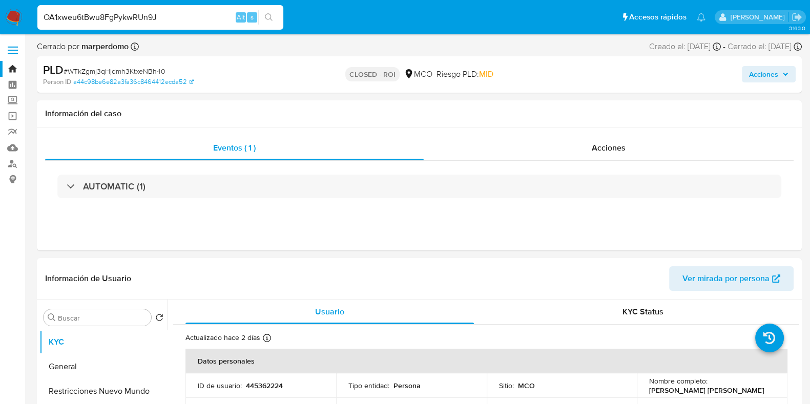
type input "OA1xweu6tBwu8FgPykwRUn9J"
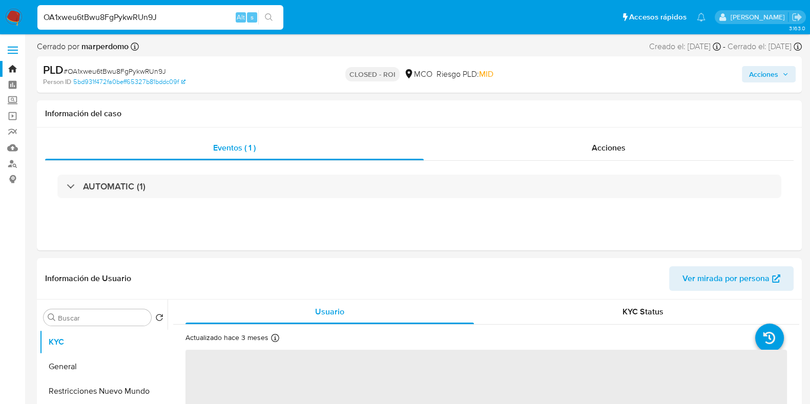
select select "10"
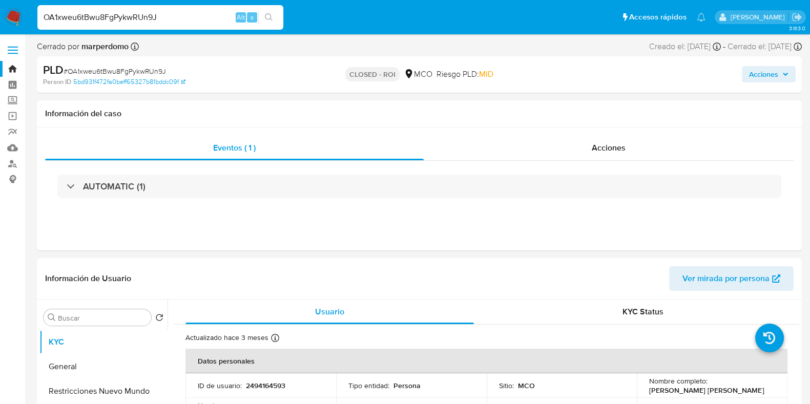
click at [179, 19] on input "OA1xweu6tBwu8FgPykwRUn9J" at bounding box center [160, 17] width 246 height 13
paste input "NswTtCS9KBRUD3sa3fPzGorC"
type input "NswTtCS9KBRUD3sa3fPzGorC"
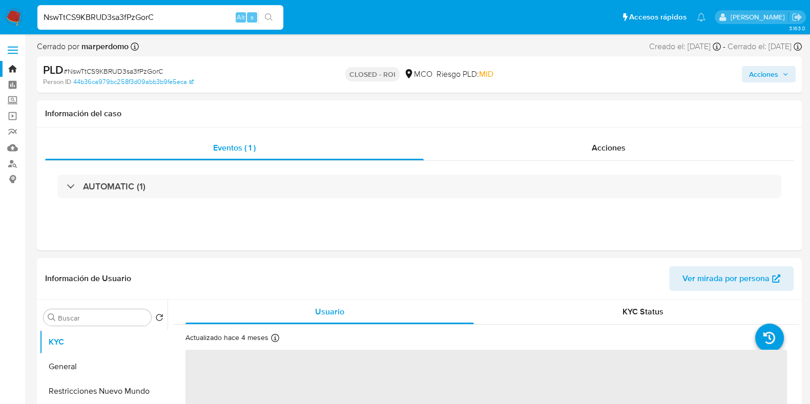
select select "10"
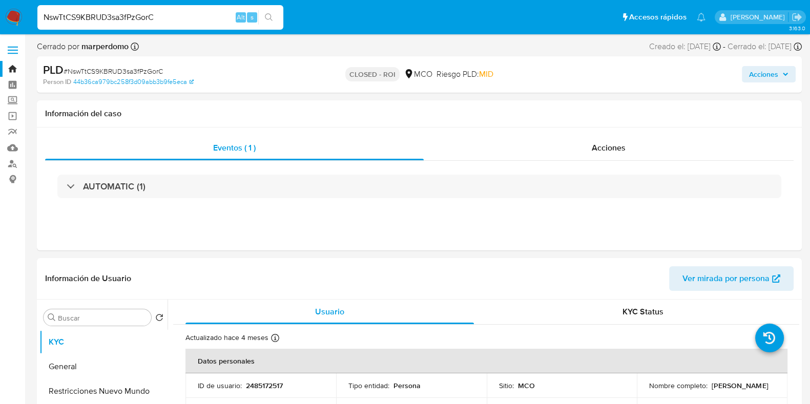
click at [171, 9] on div "NswTtCS9KBRUD3sa3fPzGorC Alt s" at bounding box center [160, 17] width 246 height 25
click at [162, 19] on input "NswTtCS9KBRUD3sa3fPzGorC" at bounding box center [160, 17] width 246 height 13
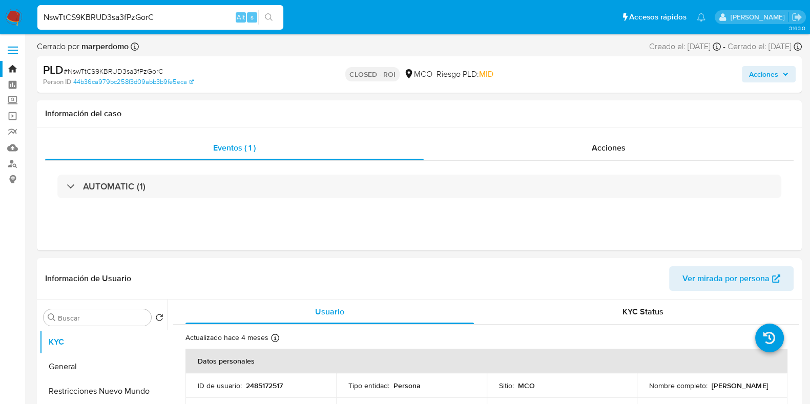
paste input "4S94yTnWeyq0mmXEYYoEZFG0"
type input "4S94yTnWeyq0mmXEYYoEZFG0"
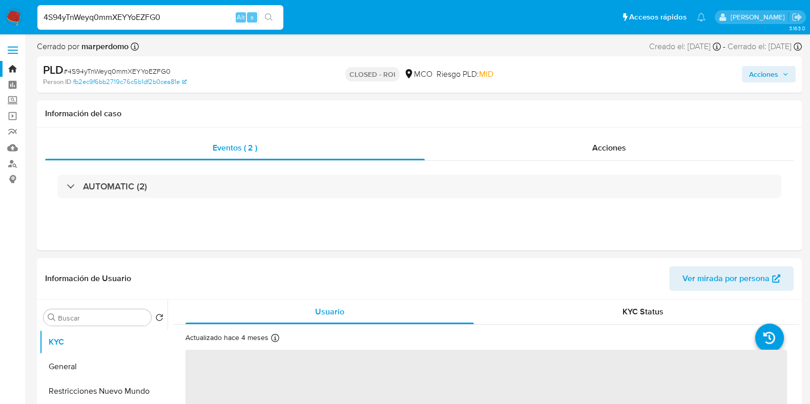
select select "10"
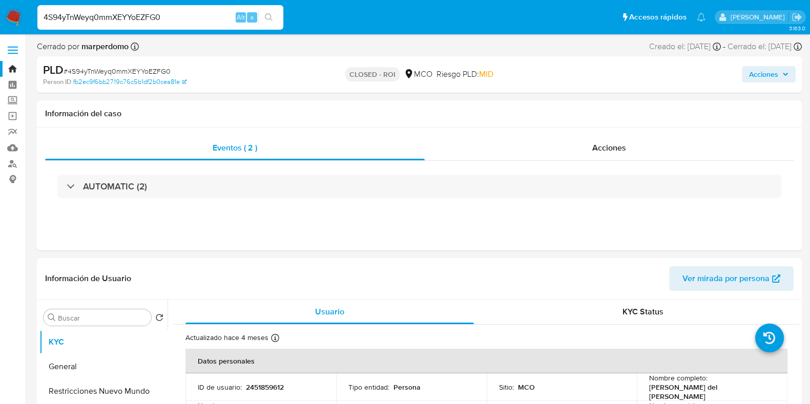
click at [182, 10] on div "4S94yTnWeyq0mmXEYYoEZFG0 Alt s" at bounding box center [160, 17] width 246 height 25
click at [173, 16] on input "4S94yTnWeyq0mmXEYYoEZFG0" at bounding box center [160, 17] width 246 height 13
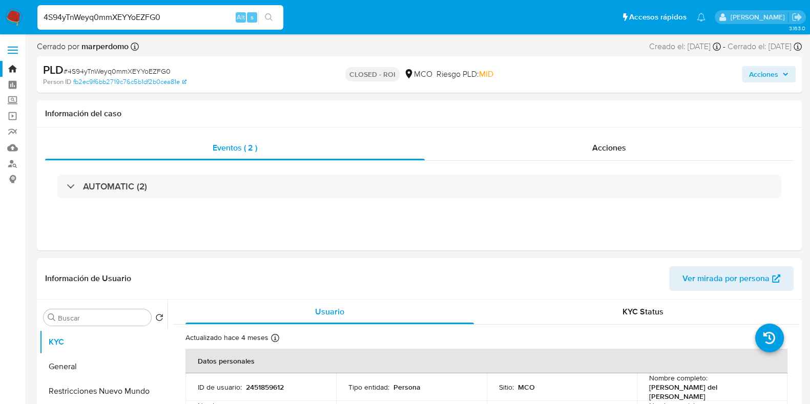
paste input "1VxnP0SyjqPmY5R9SKZsFakH"
type input "1VxnP0SyjqPmY5R9SKZsFakH"
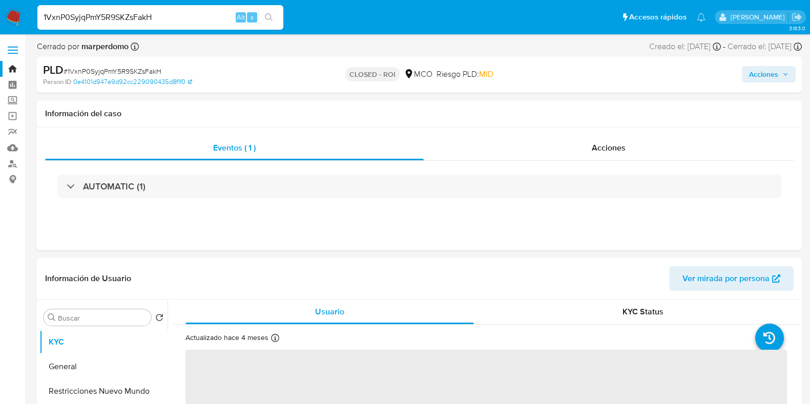
select select "10"
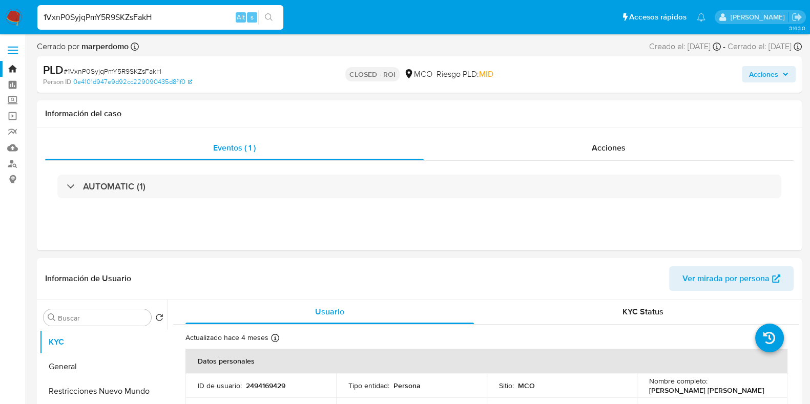
click at [156, 7] on div "1VxnP0SyjqPmY5R9SKZsFakH Alt s" at bounding box center [160, 17] width 246 height 25
click at [141, 21] on input "1VxnP0SyjqPmY5R9SKZsFakH" at bounding box center [160, 17] width 246 height 13
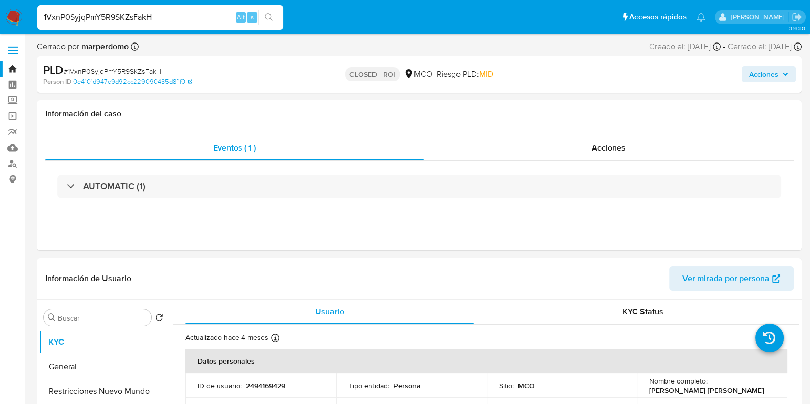
paste input "OMCWR49noNVn3jg234ZRBG3I"
type input "OMCWR49noNVn3jg234ZRBG3I"
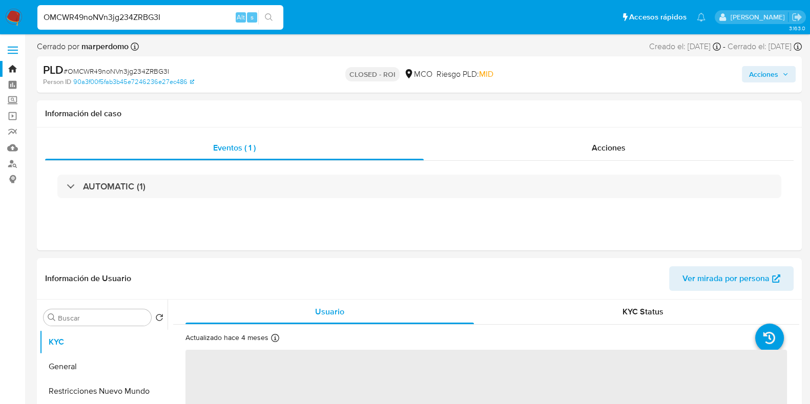
select select "10"
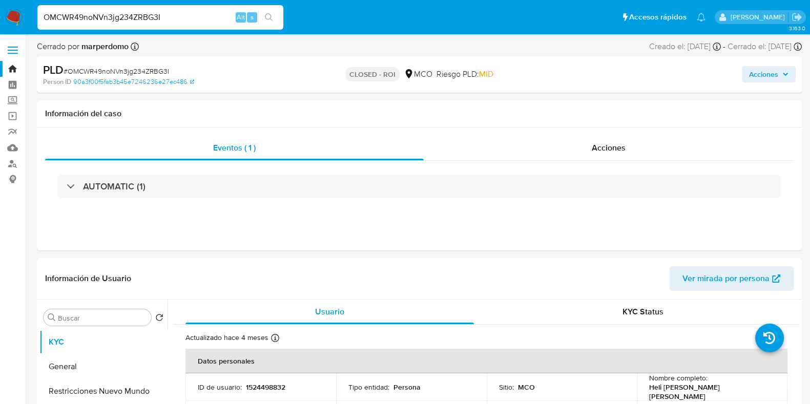
click at [149, 16] on input "OMCWR49noNVn3jg234ZRBG3I" at bounding box center [160, 17] width 246 height 13
paste input "jImzHpujYevtXQ4goh7m2MJG"
type input "jImzHpujYevtXQ4goh7m2MJG"
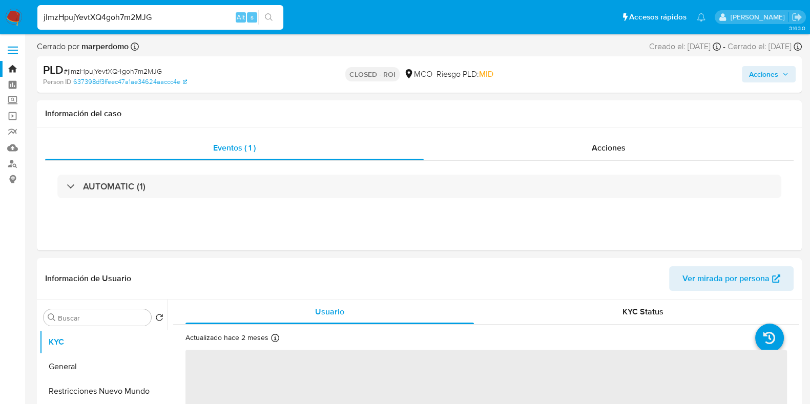
select select "10"
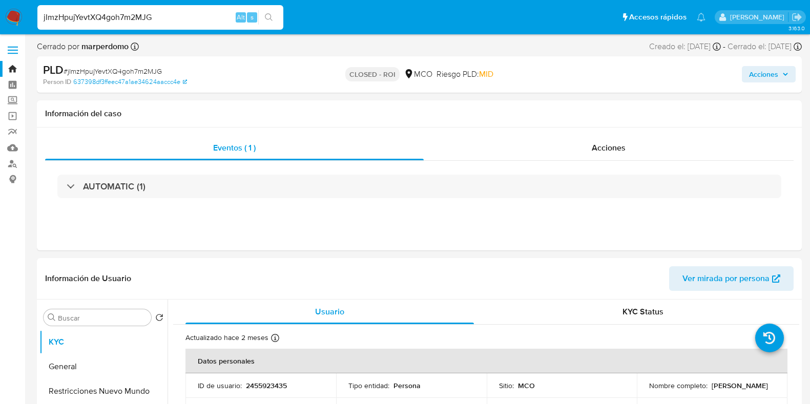
select select "10"
click at [134, 22] on input "jImzHpujYevtXQ4goh7m2MJG" at bounding box center [160, 17] width 246 height 13
paste input "2030387065"
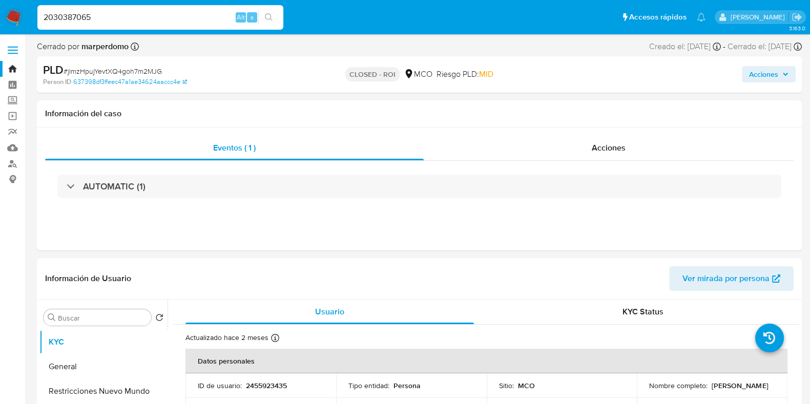
type input "2030387065"
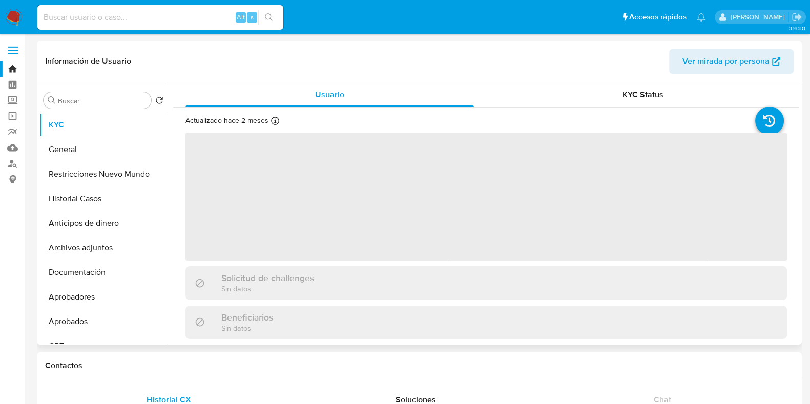
select select "10"
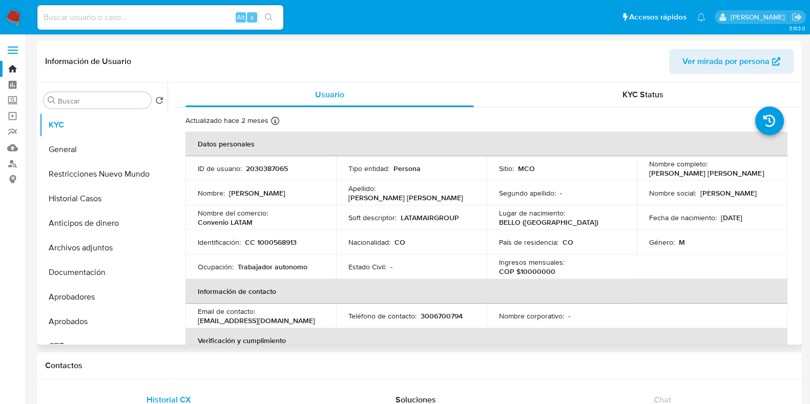
click at [208, 221] on p "Convenio LATAM" at bounding box center [225, 222] width 55 height 9
click at [434, 219] on p "LATAMAIRGROUP" at bounding box center [430, 217] width 58 height 9
copy p "LATAMAIRGROUP"
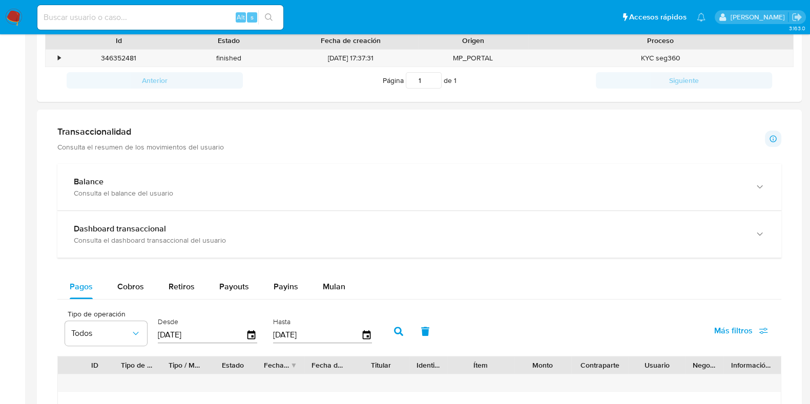
scroll to position [383, 0]
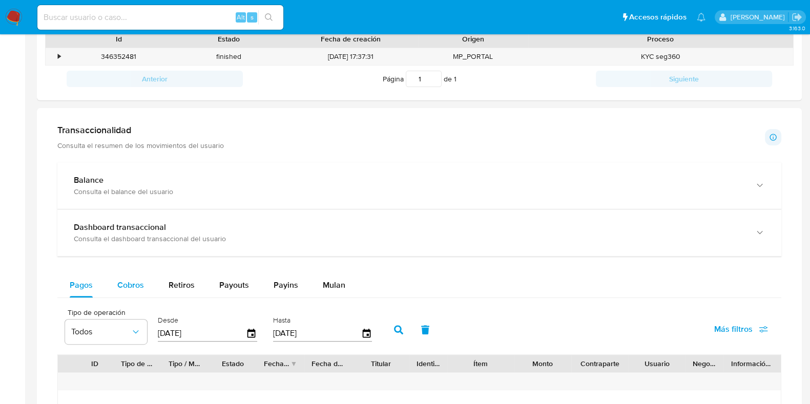
click at [132, 294] on div "Cobros" at bounding box center [130, 285] width 27 height 25
select select "10"
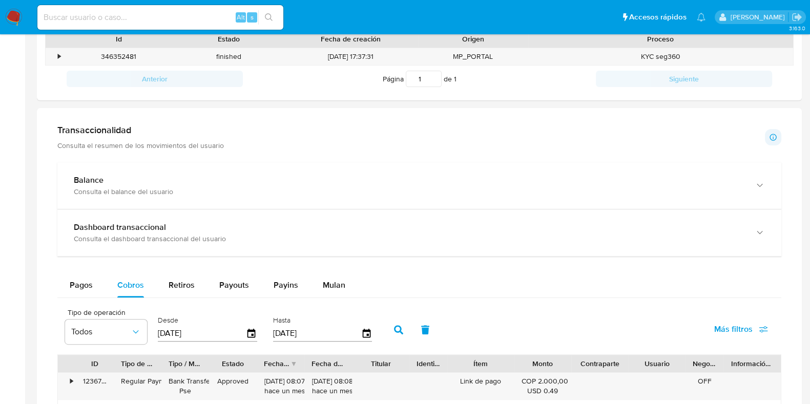
scroll to position [447, 0]
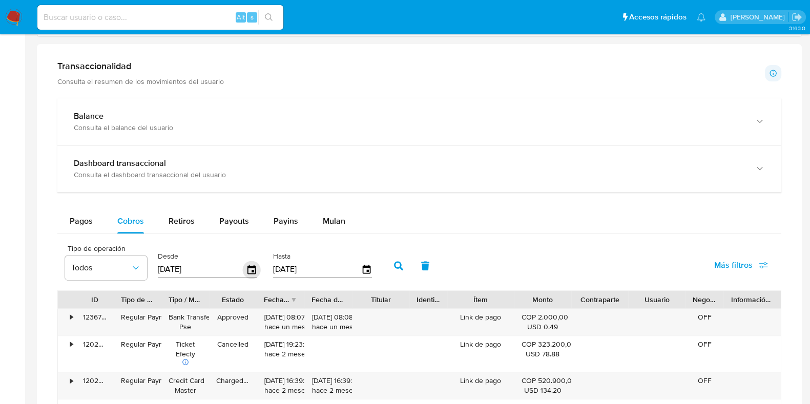
click at [247, 272] on icon "button" at bounding box center [251, 268] width 8 height 9
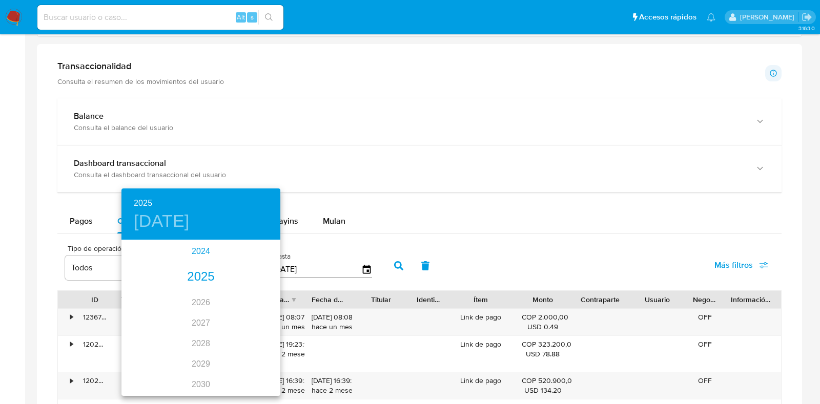
click at [192, 257] on div "2024" at bounding box center [200, 251] width 159 height 20
click at [146, 365] on div "oct." at bounding box center [147, 376] width 53 height 38
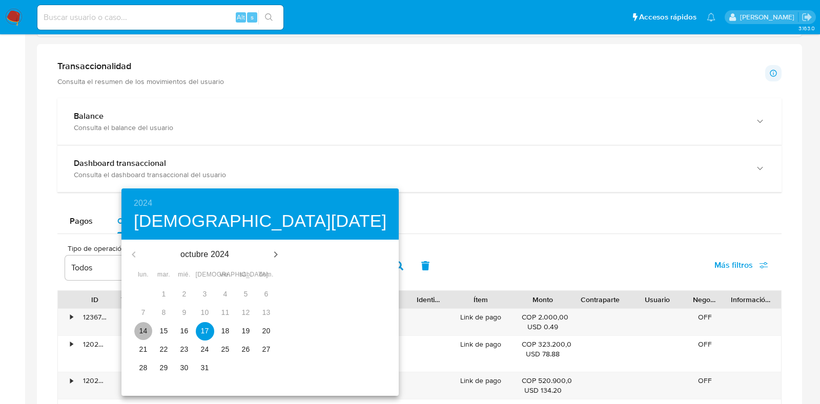
drag, startPoint x: 140, startPoint y: 324, endPoint x: 146, endPoint y: 323, distance: 6.3
click at [141, 324] on button "14" at bounding box center [143, 331] width 18 height 18
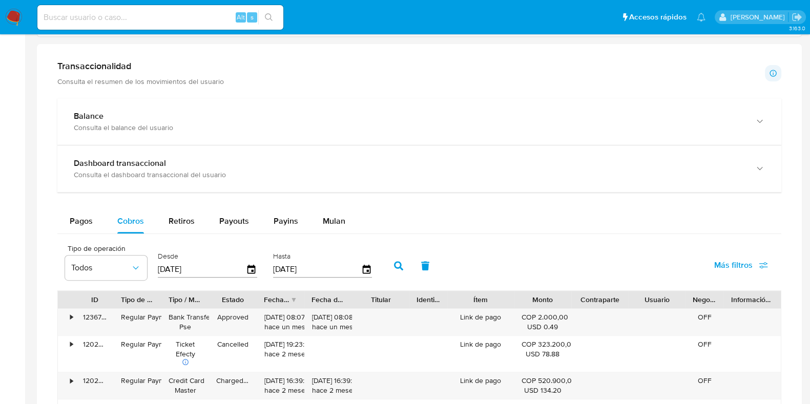
click at [394, 262] on icon "button" at bounding box center [398, 265] width 9 height 9
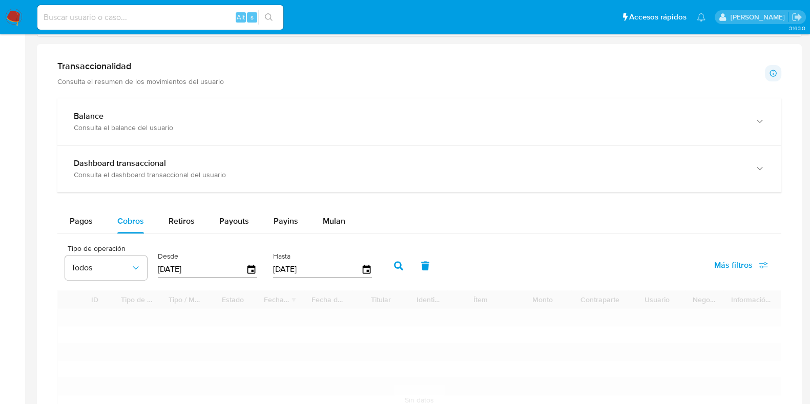
click at [421, 262] on icon "button" at bounding box center [425, 265] width 9 height 9
type input "[DATE]"
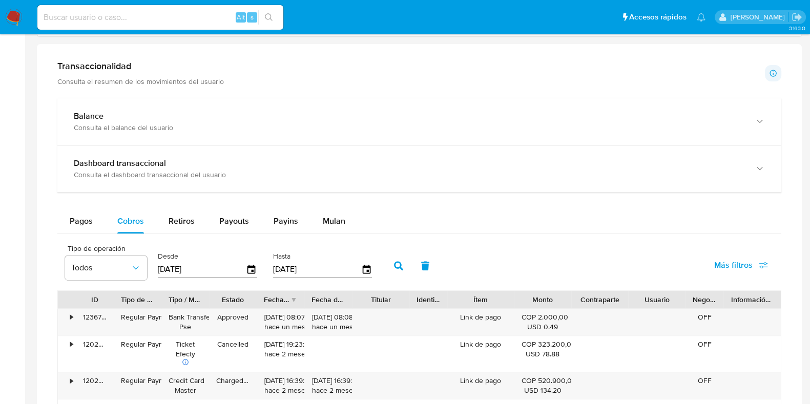
click at [507, 257] on div "Tipo de operación Todos Desde [DATE] Hasta [DATE] Más filtros" at bounding box center [419, 264] width 724 height 51
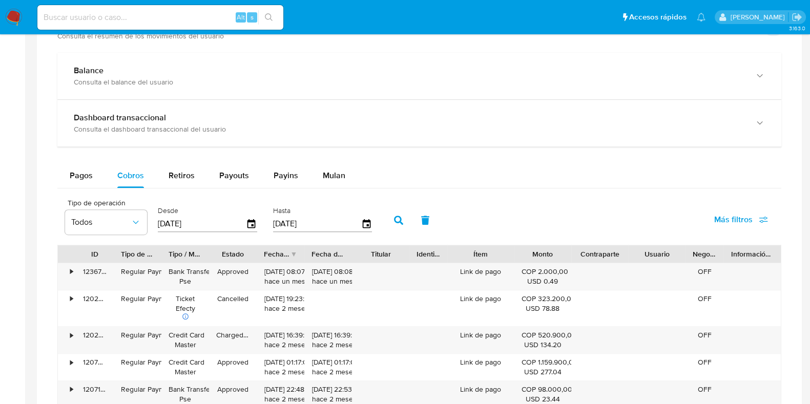
scroll to position [575, 0]
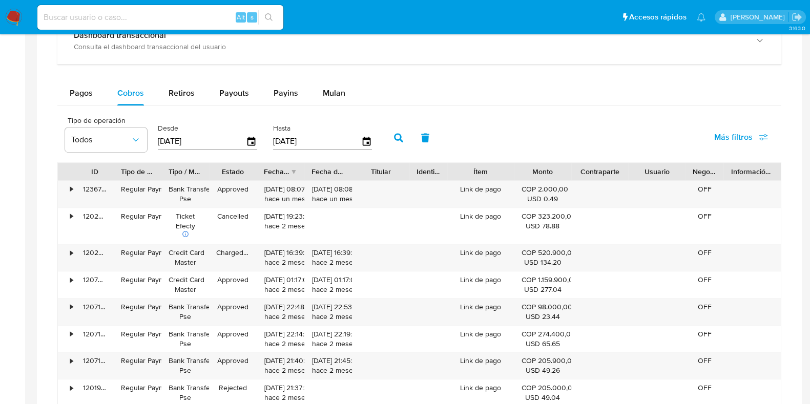
drag, startPoint x: 503, startPoint y: 166, endPoint x: 524, endPoint y: 164, distance: 20.5
click at [524, 164] on div "ID Tipo de operación Tipo / Método Estado Fecha de creación Fecha de aprobación…" at bounding box center [419, 171] width 723 height 17
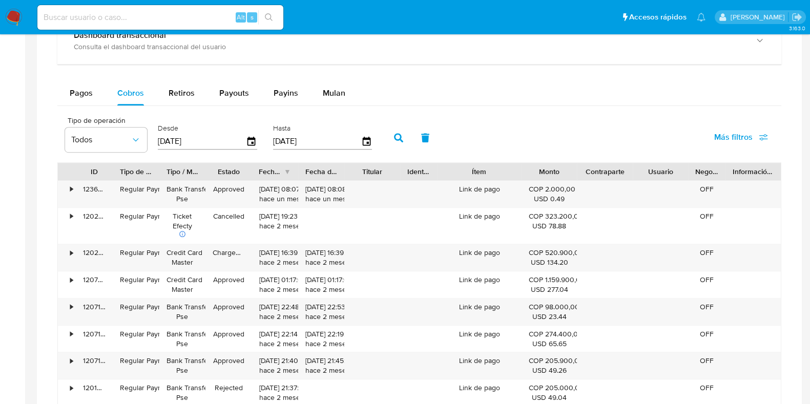
drag, startPoint x: 508, startPoint y: 174, endPoint x: 526, endPoint y: 173, distance: 18.0
click at [526, 173] on div at bounding box center [521, 171] width 18 height 17
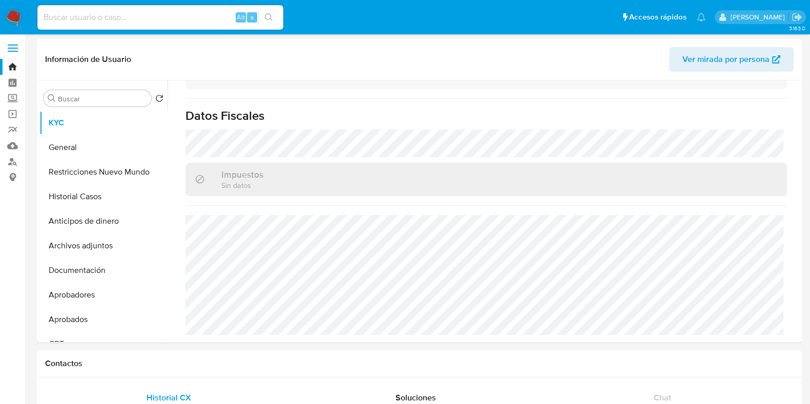
scroll to position [0, 0]
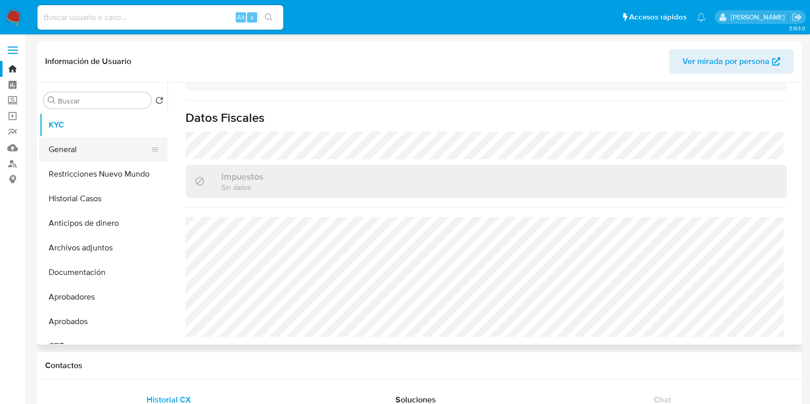
click at [89, 145] on button "General" at bounding box center [99, 149] width 120 height 25
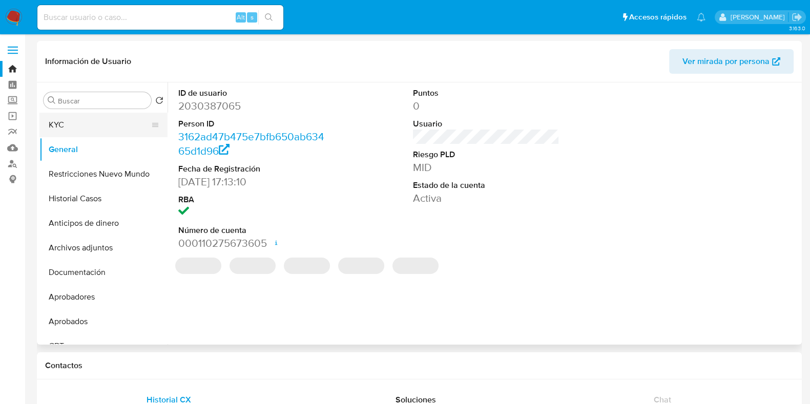
click at [92, 130] on button "KYC" at bounding box center [99, 125] width 120 height 25
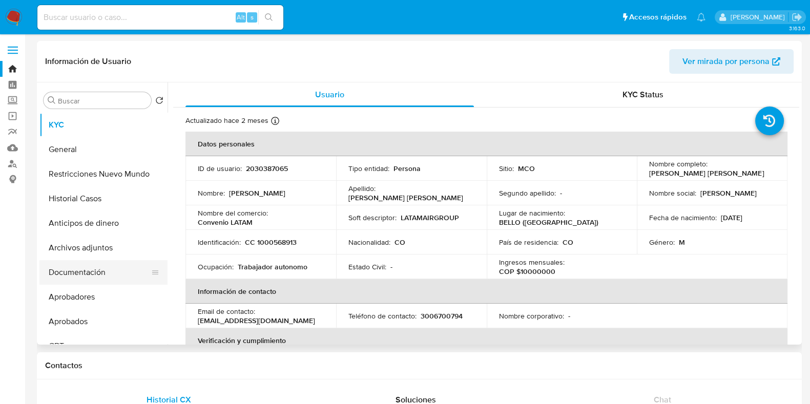
click at [86, 280] on button "Documentación" at bounding box center [99, 272] width 120 height 25
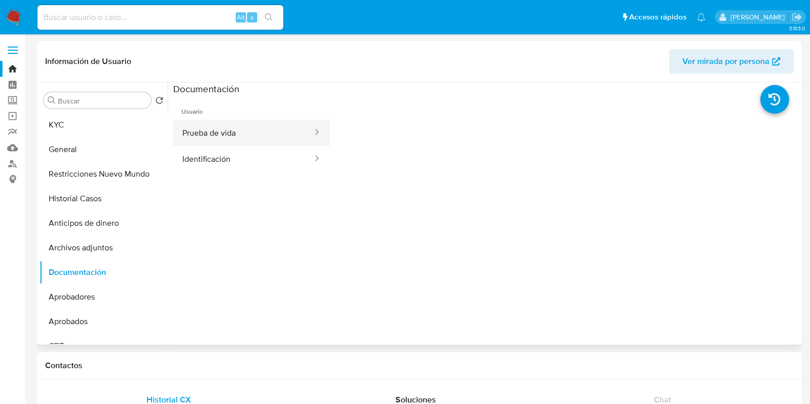
click at [250, 127] on button "Prueba de vida" at bounding box center [243, 133] width 140 height 26
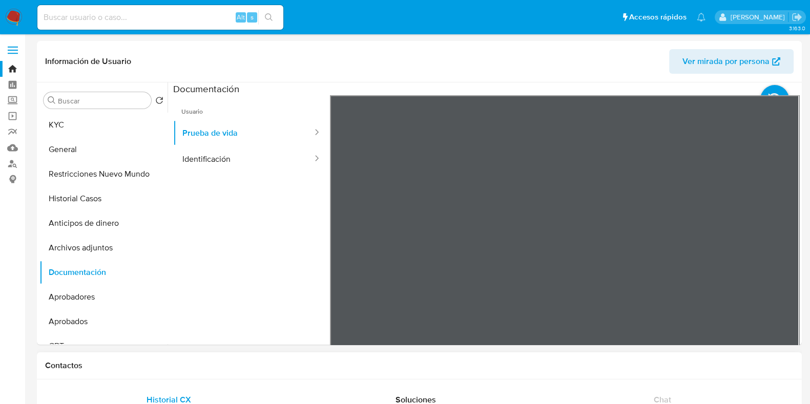
click at [220, 164] on button "Identificación" at bounding box center [243, 159] width 140 height 26
click at [784, 257] on icon at bounding box center [786, 262] width 20 height 20
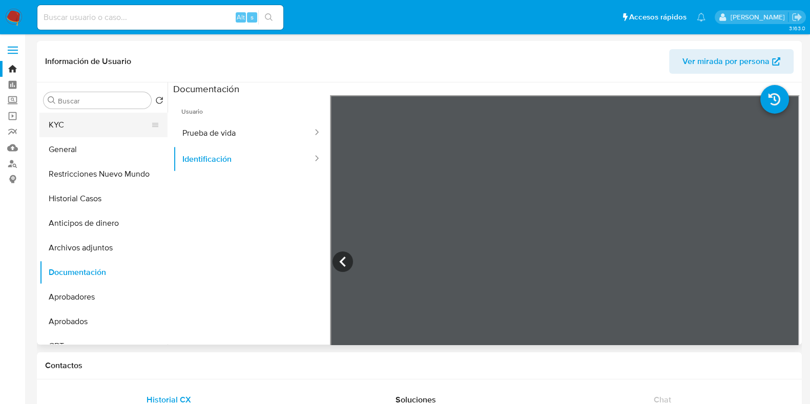
click at [62, 126] on button "KYC" at bounding box center [99, 125] width 120 height 25
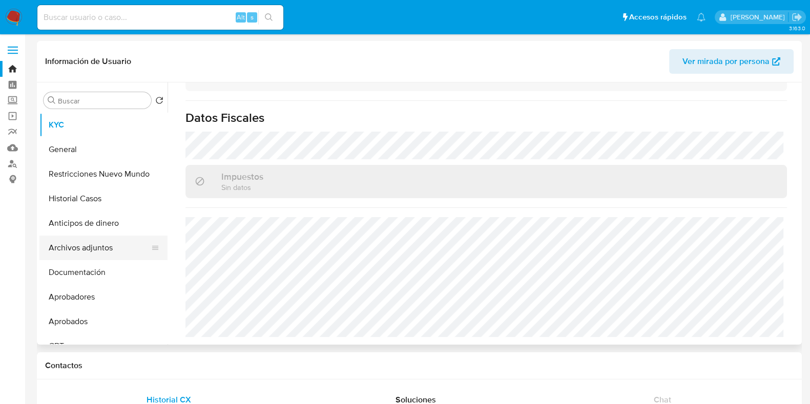
click at [99, 249] on button "Archivos adjuntos" at bounding box center [99, 248] width 120 height 25
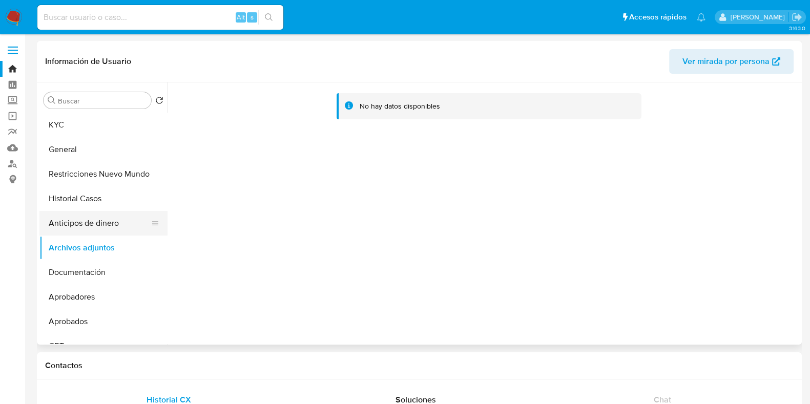
click at [89, 224] on button "Anticipos de dinero" at bounding box center [99, 223] width 120 height 25
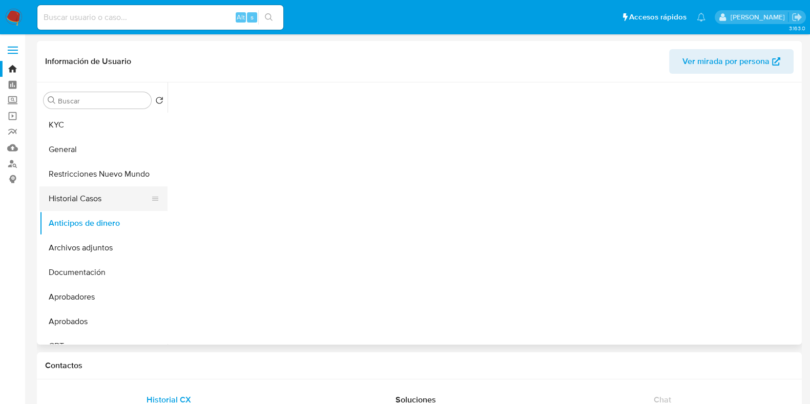
click at [96, 201] on button "Historial Casos" at bounding box center [99, 198] width 120 height 25
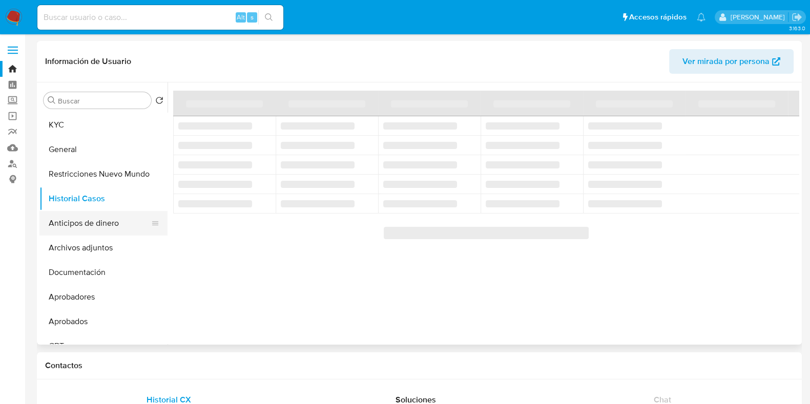
click at [77, 226] on button "Anticipos de dinero" at bounding box center [99, 223] width 120 height 25
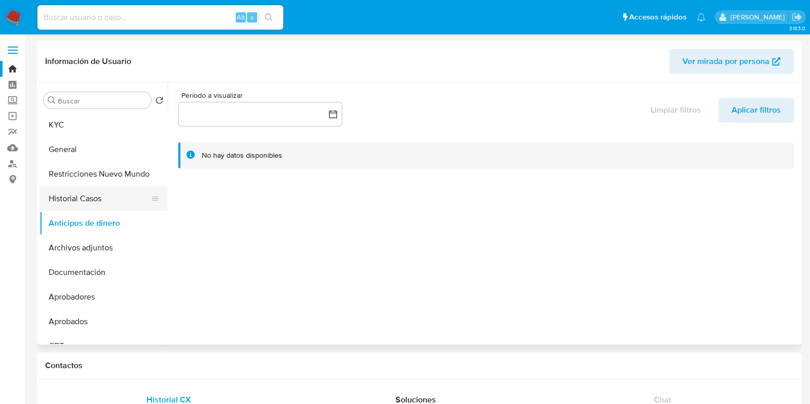
click at [82, 198] on button "Historial Casos" at bounding box center [99, 198] width 120 height 25
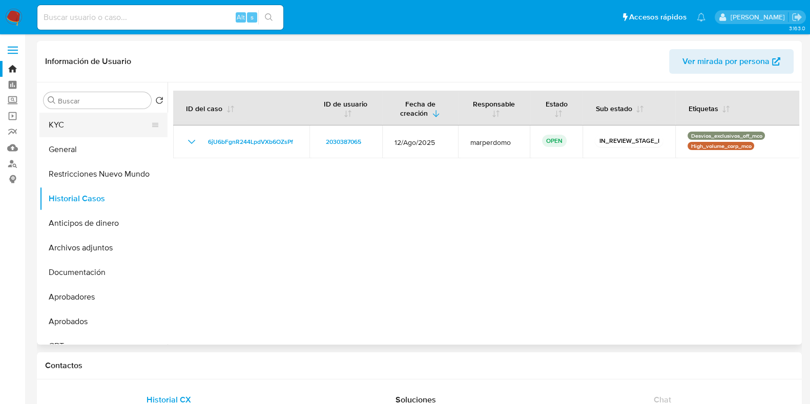
click at [80, 136] on button "KYC" at bounding box center [99, 125] width 120 height 25
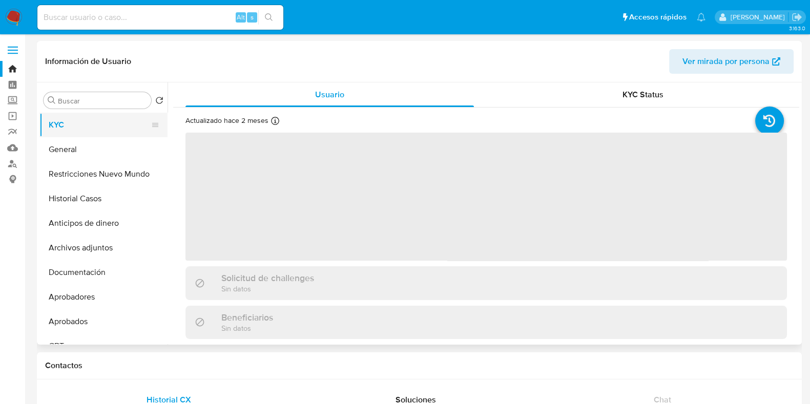
click at [77, 125] on button "KYC" at bounding box center [99, 125] width 120 height 25
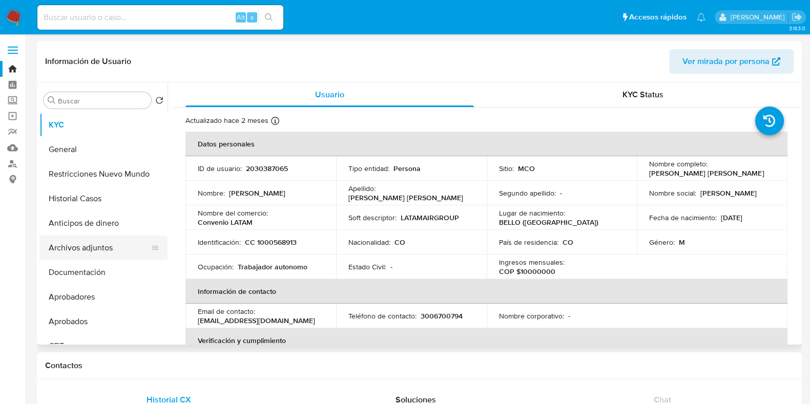
click at [86, 259] on button "Archivos adjuntos" at bounding box center [99, 248] width 120 height 25
